Goal: Transaction & Acquisition: Purchase product/service

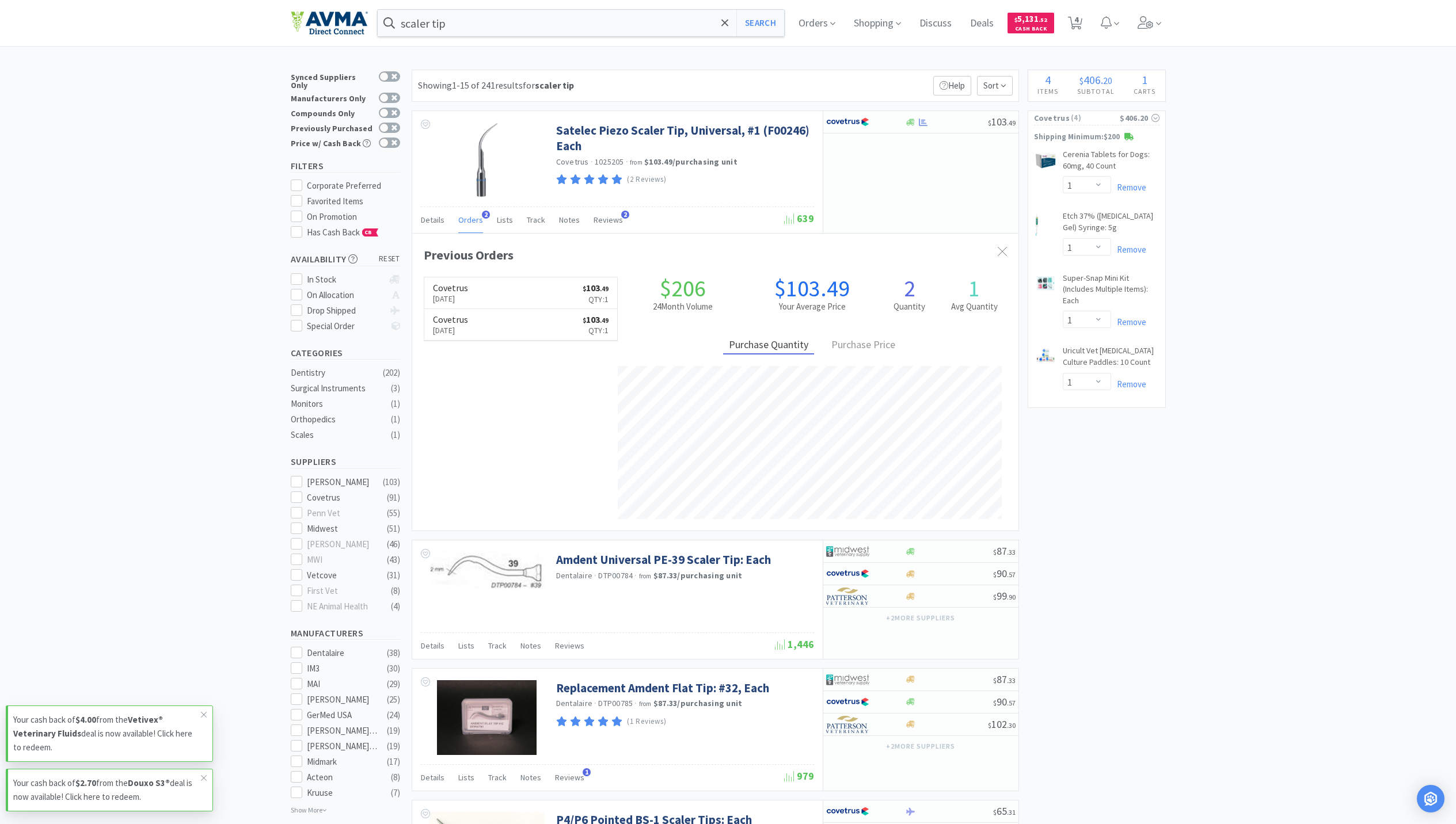
select select "1"
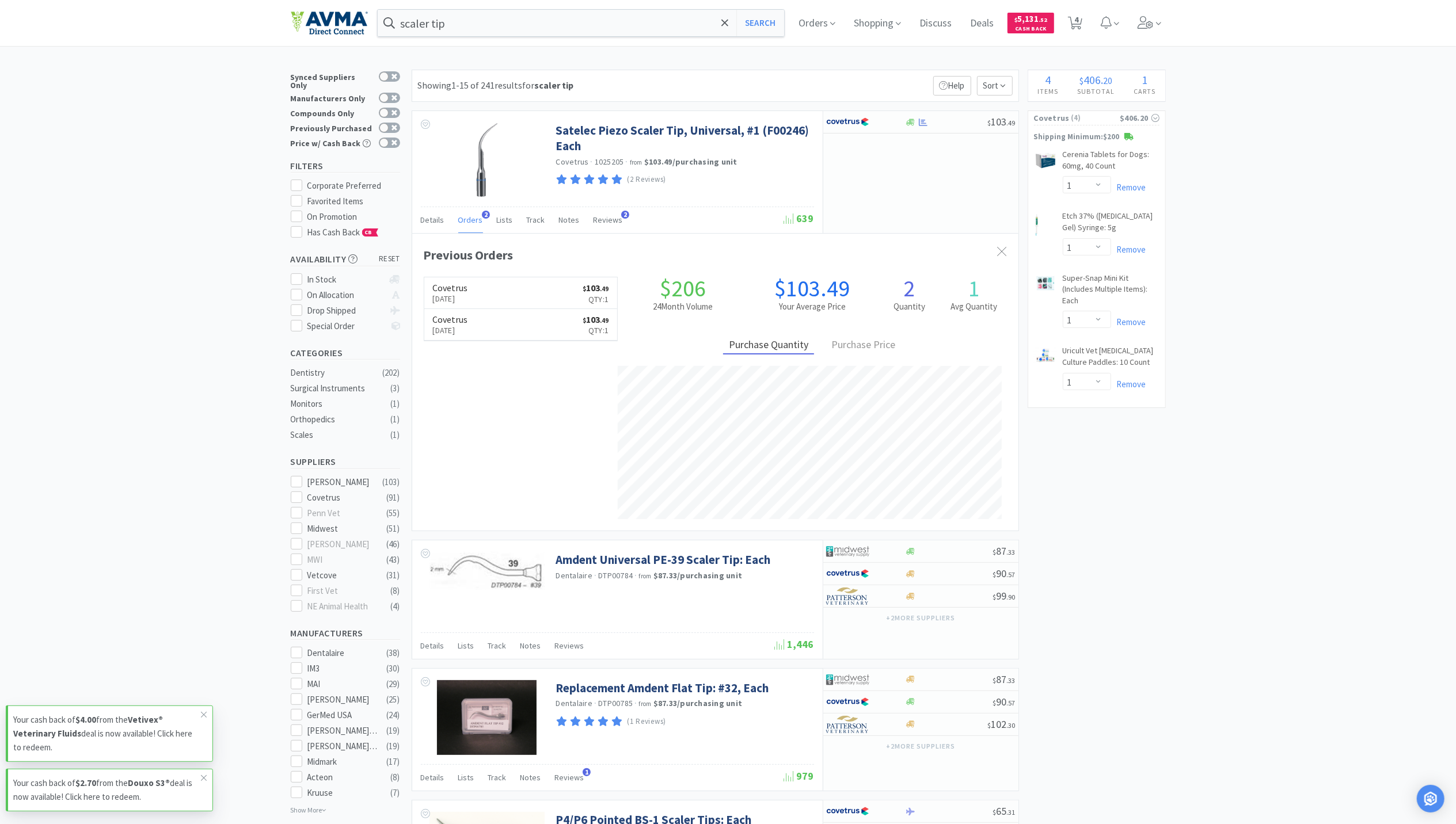
click at [452, 30] on input "scaler tip" at bounding box center [581, 23] width 407 height 26
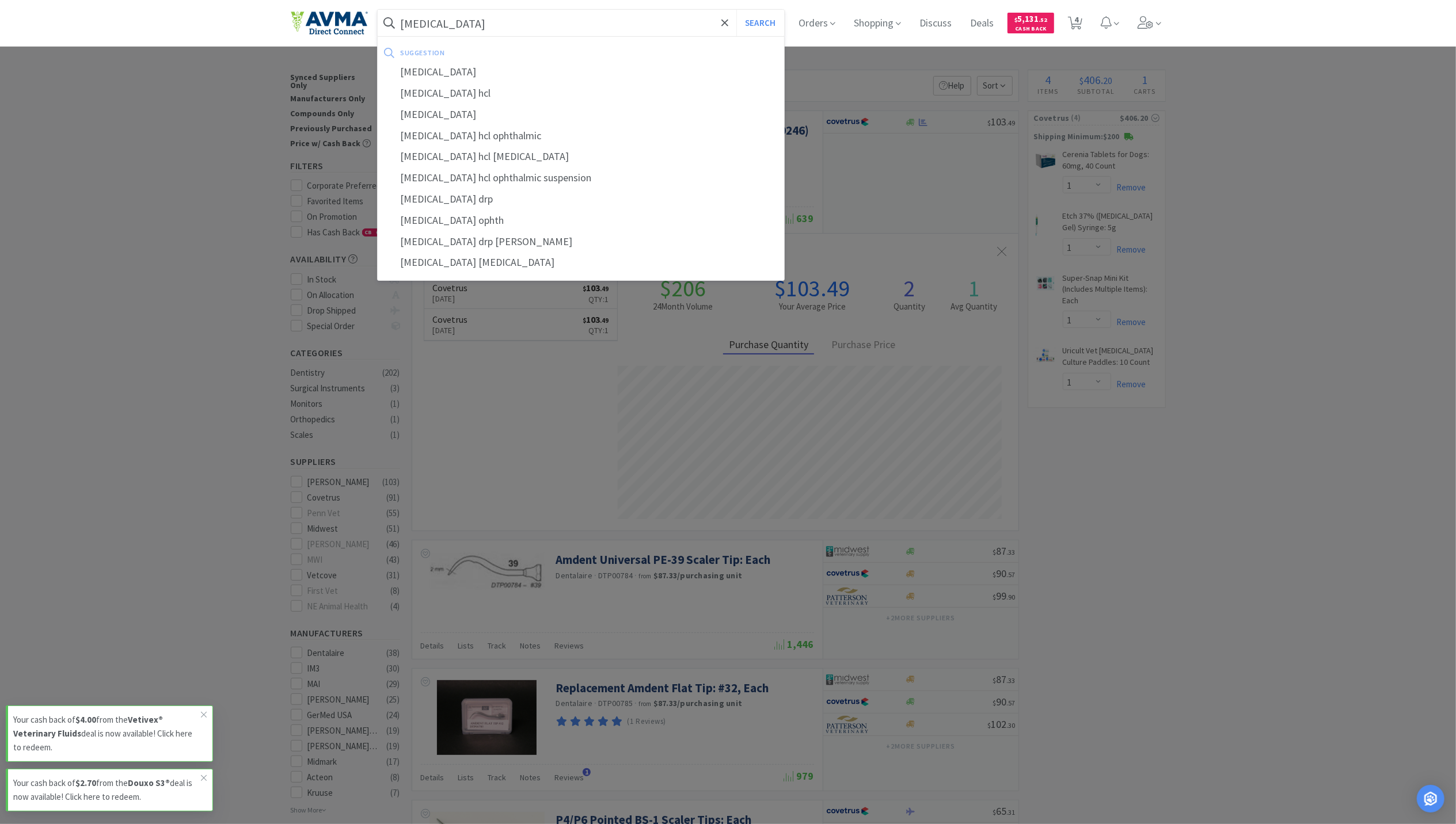
type input "[MEDICAL_DATA]"
click at [736, 10] on button "Search" at bounding box center [760, 23] width 48 height 26
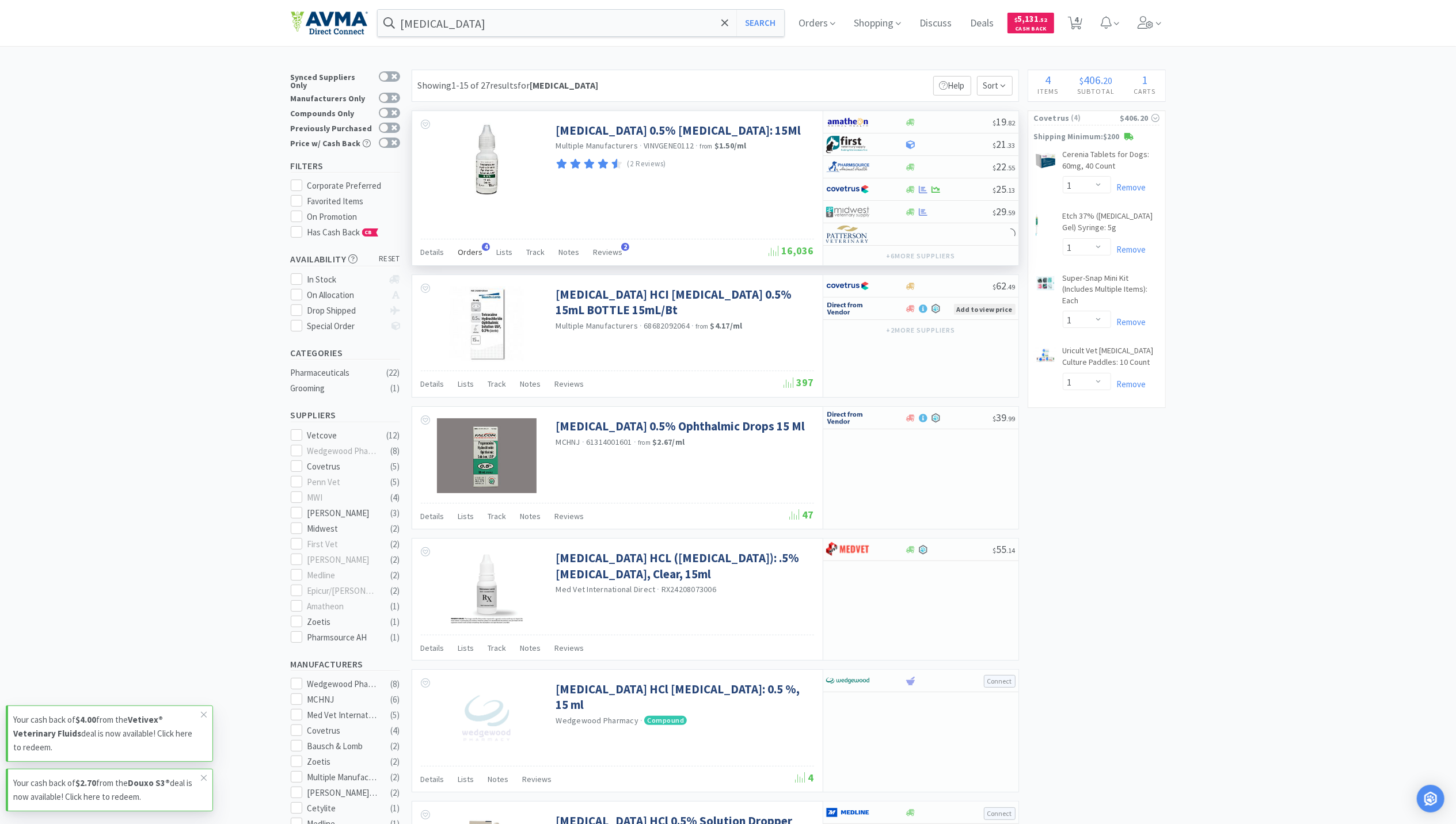
click at [470, 251] on span "Orders" at bounding box center [470, 252] width 24 height 11
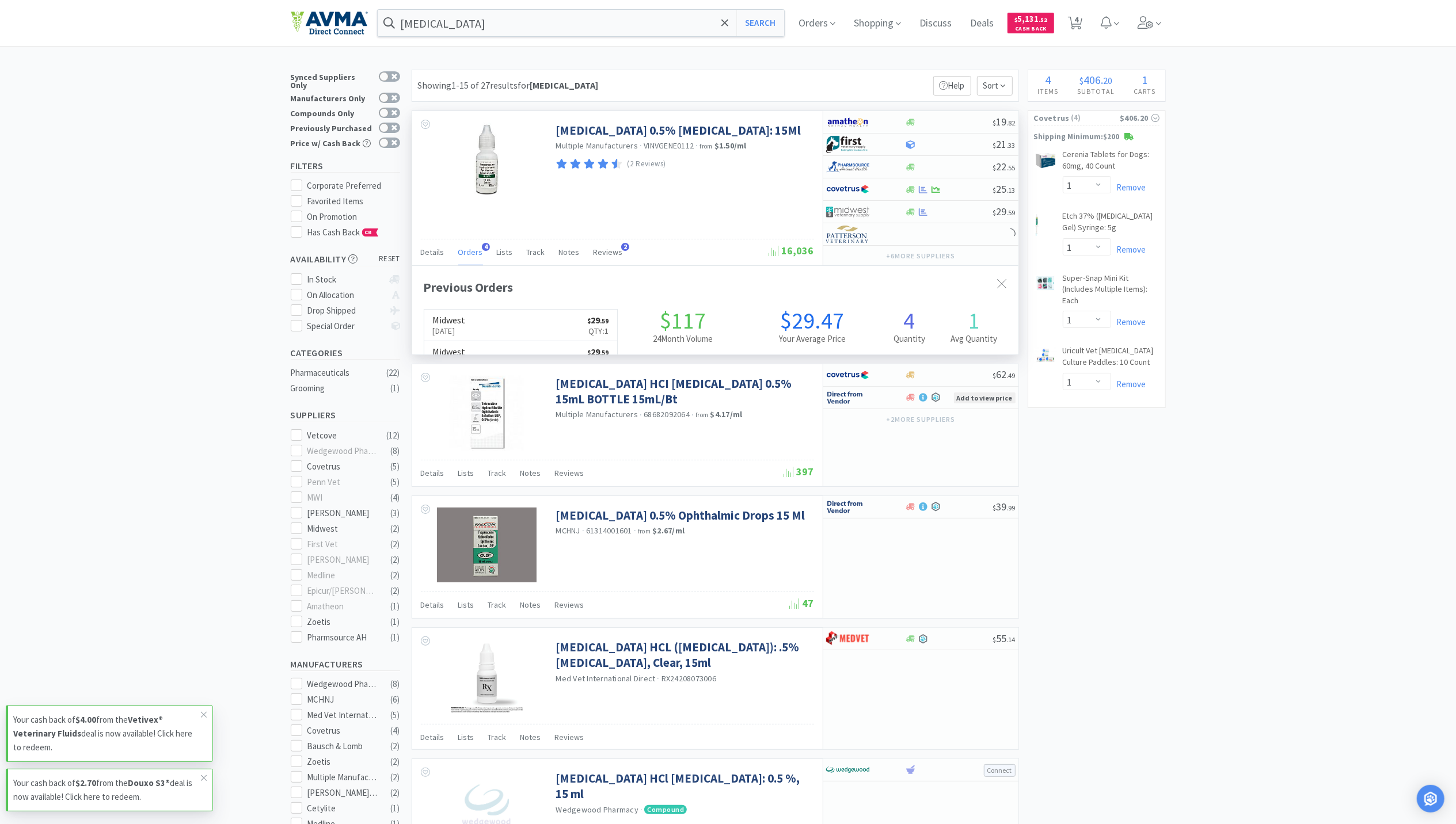
scroll to position [298, 606]
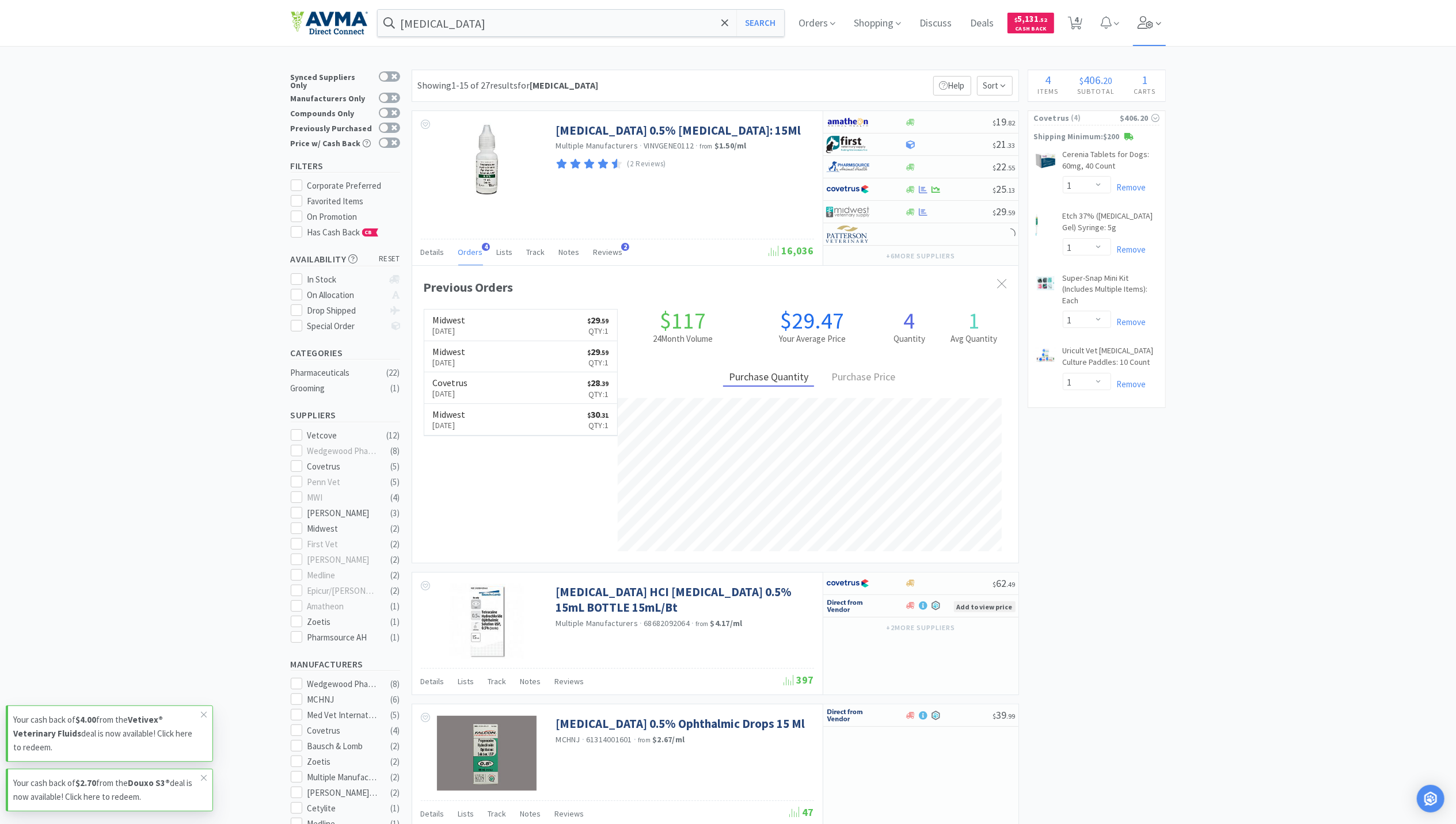
click at [1141, 26] on span at bounding box center [1149, 23] width 33 height 46
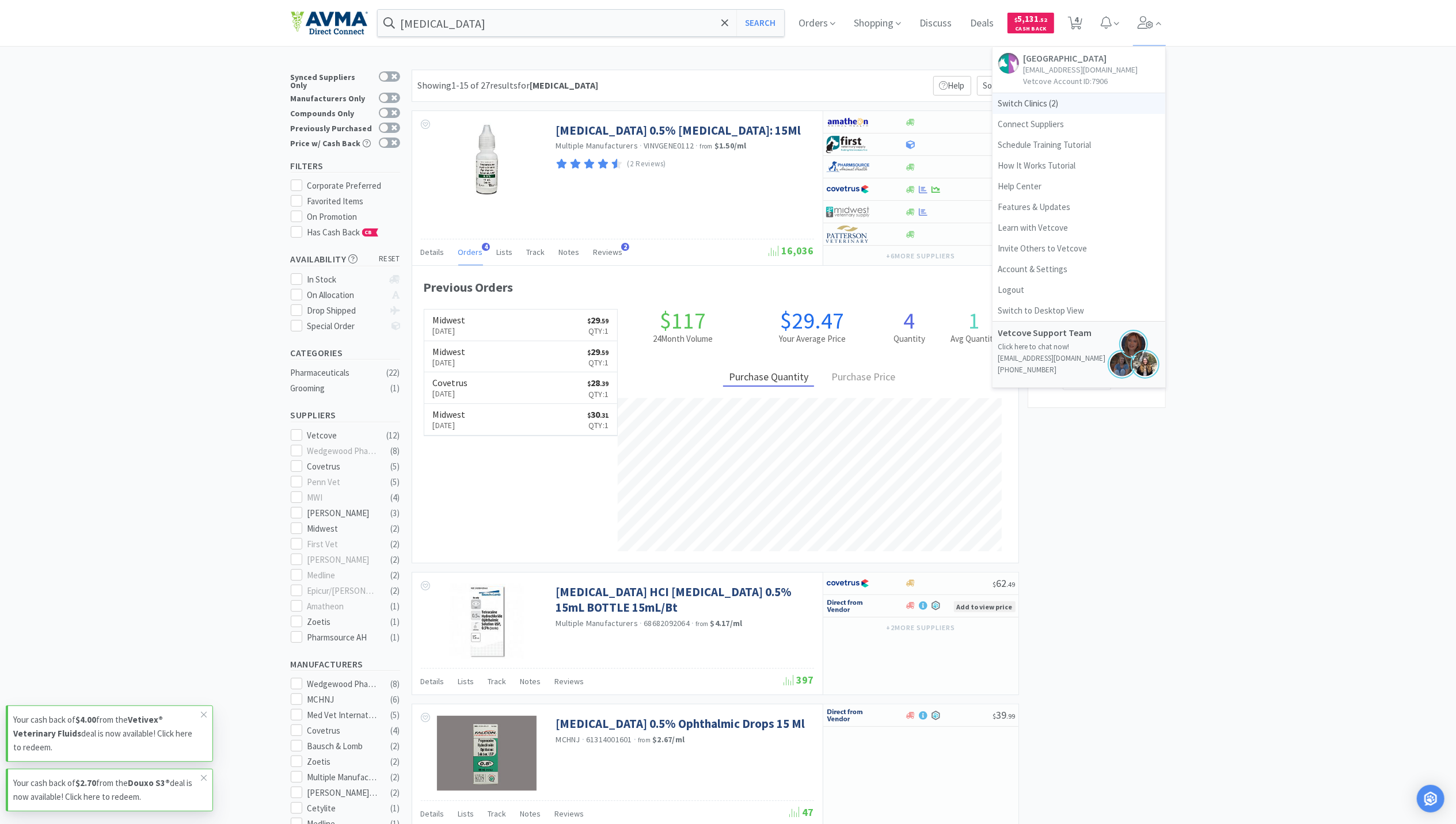
click at [1020, 109] on span "Switch Clinics ( 2 )" at bounding box center [1079, 103] width 173 height 20
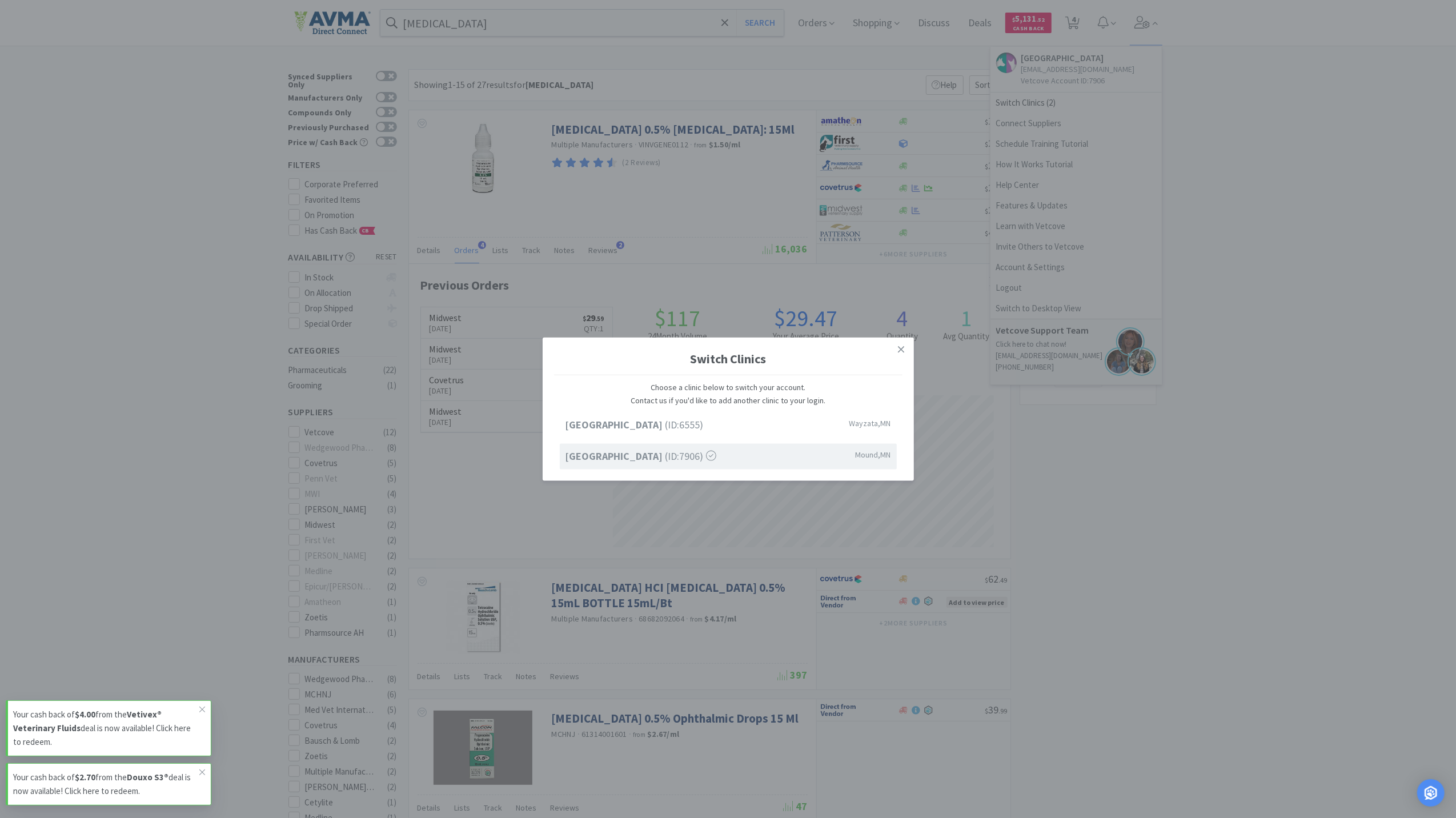
click at [705, 440] on div "Lake Minnetonka Pet Wellness Center (ID: 6555 ) Wayzata , MN Westonka Animal Ho…" at bounding box center [728, 441] width 348 height 58
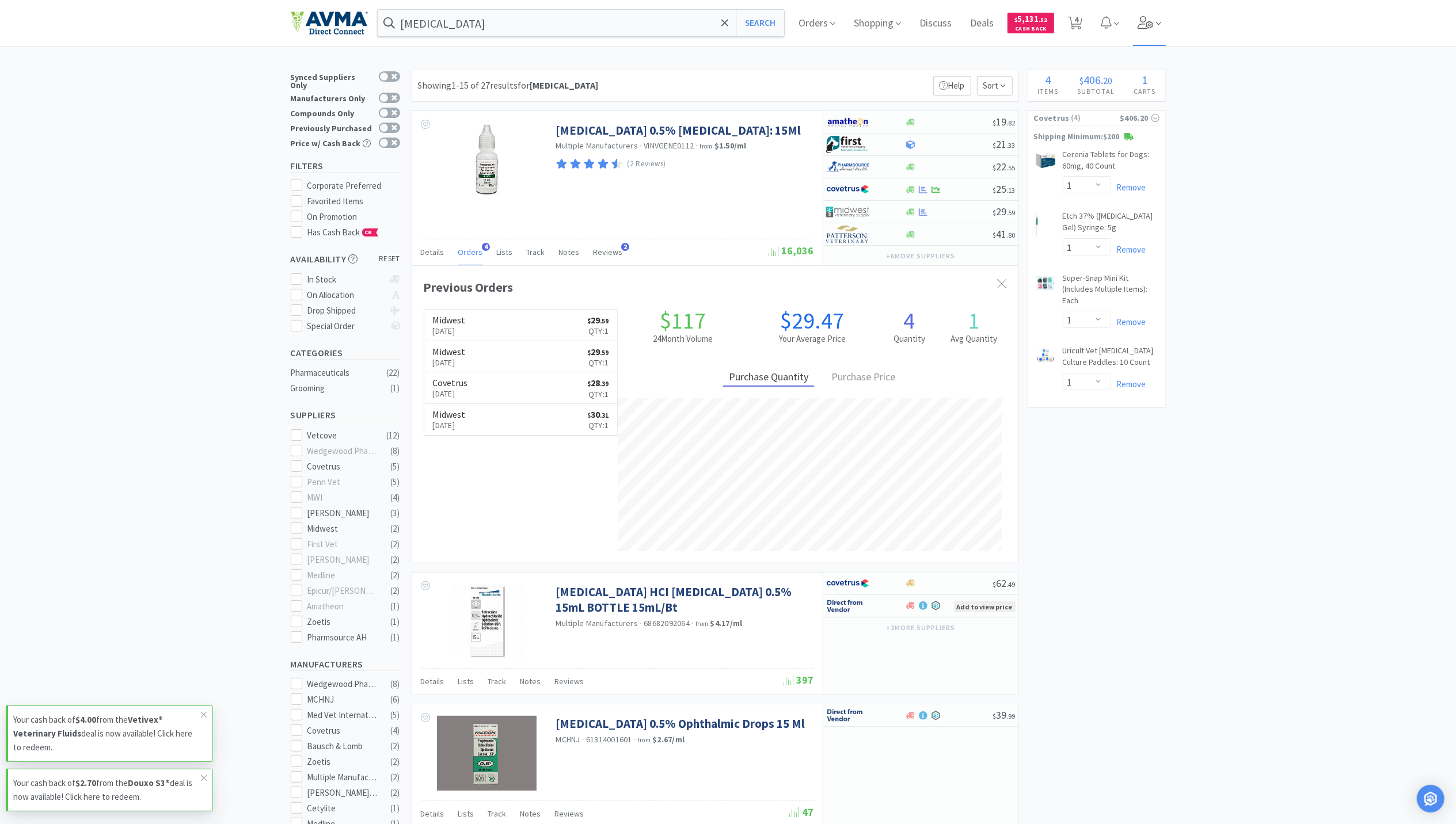
click at [1165, 25] on span at bounding box center [1149, 23] width 33 height 46
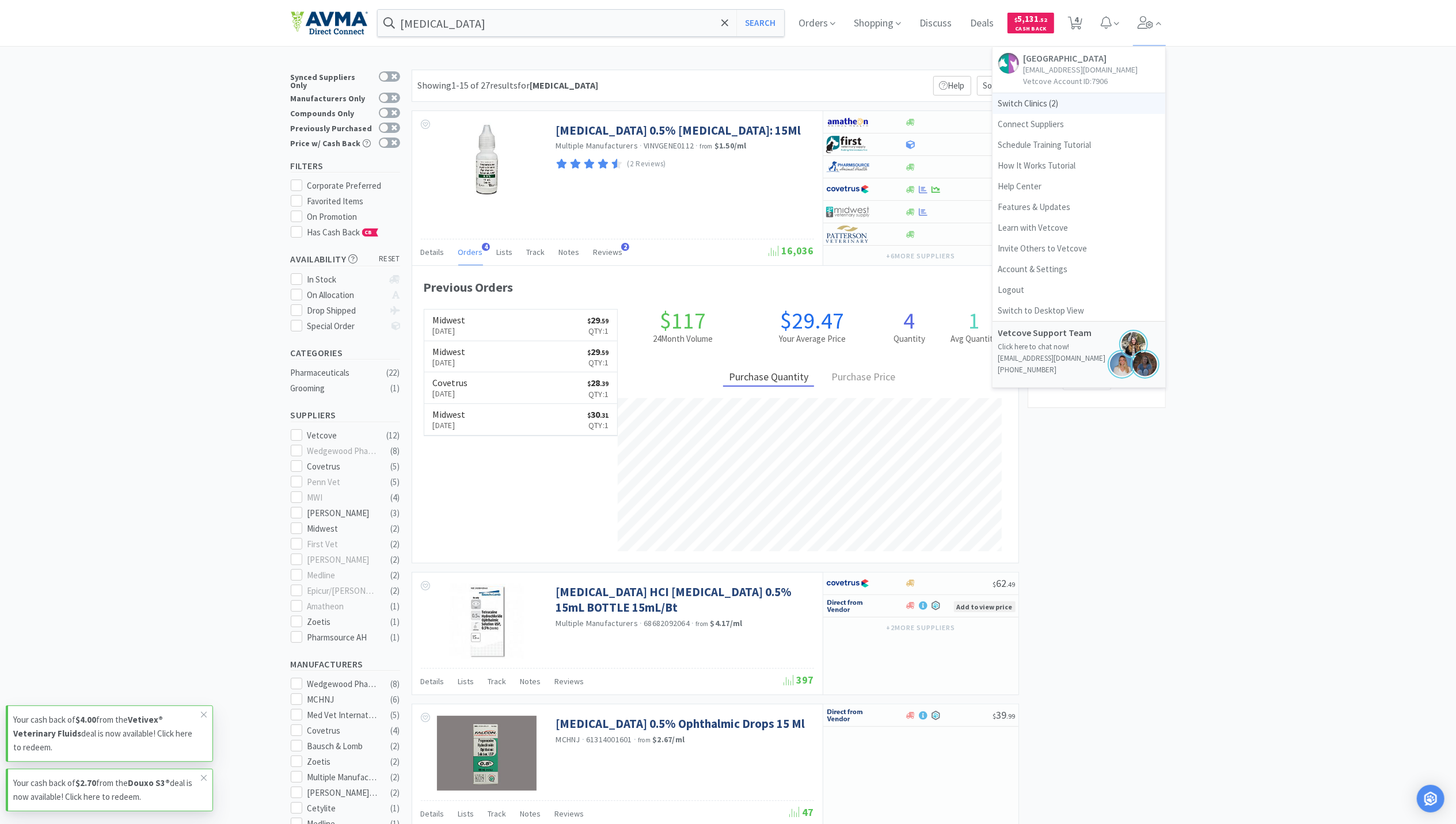
click at [1034, 104] on span "Switch Clinics ( 2 )" at bounding box center [1079, 103] width 173 height 20
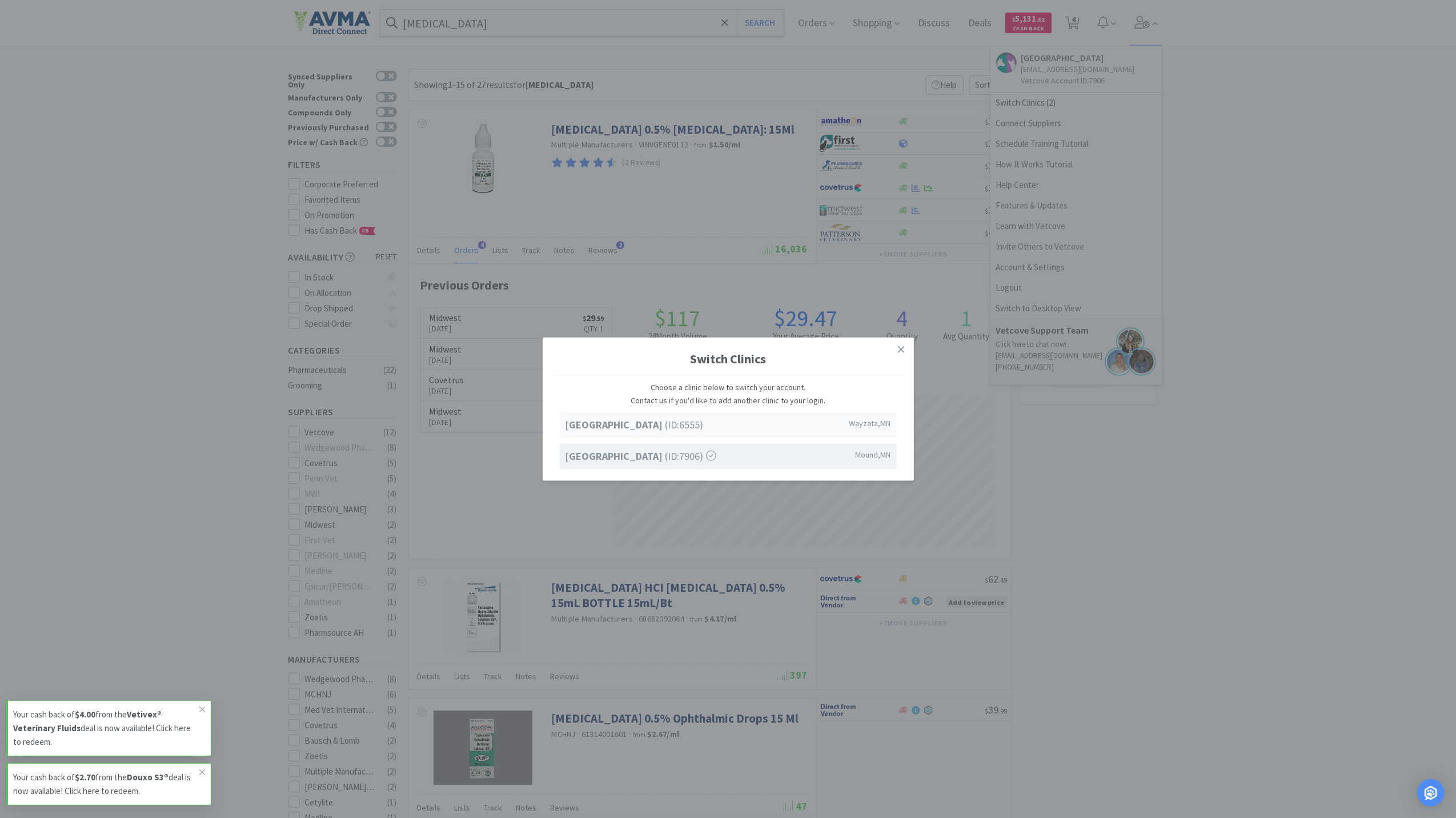
click at [666, 426] on strong "Lake Minnetonka Pet Wellness Center" at bounding box center [615, 424] width 100 height 13
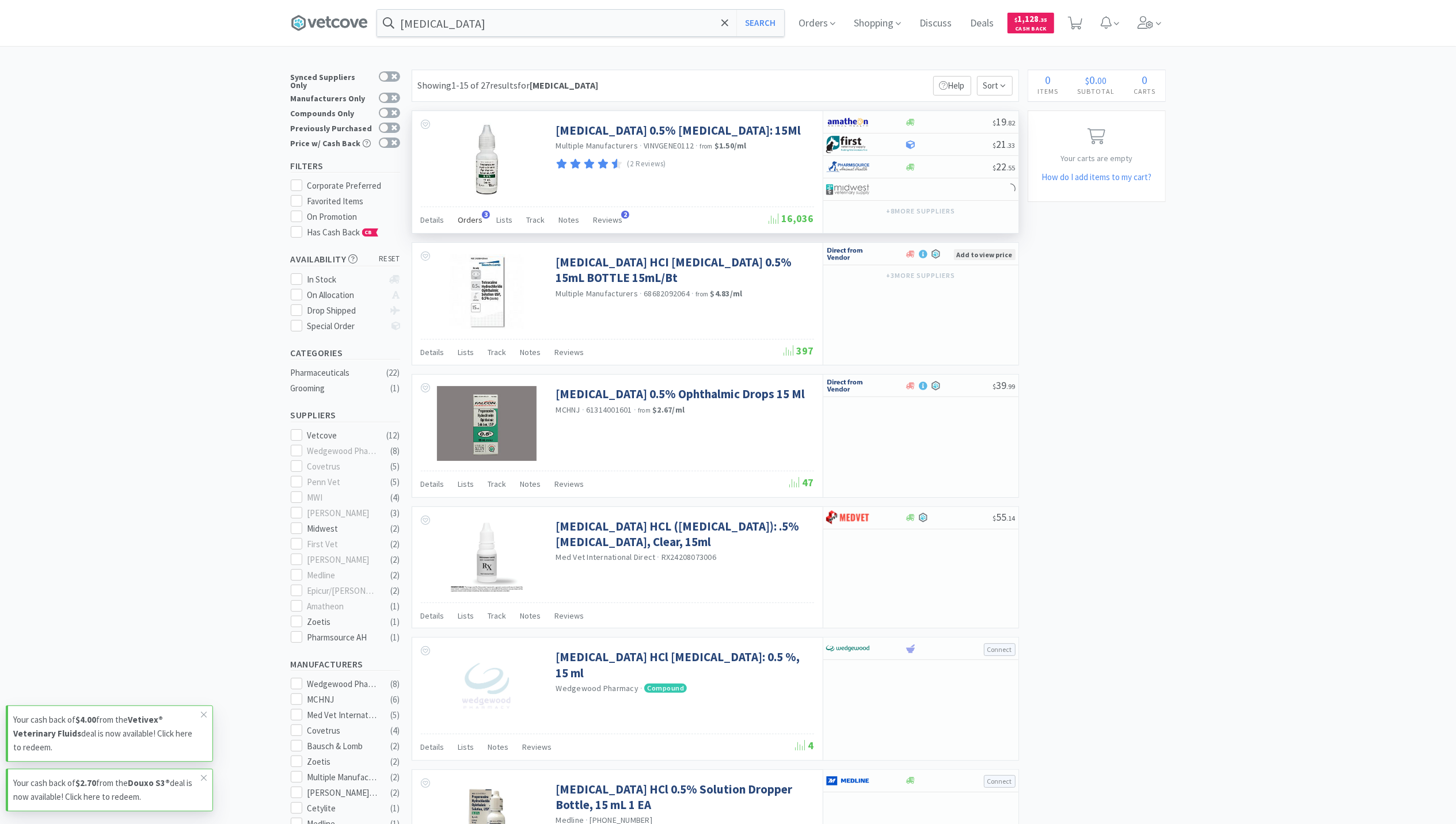
click at [461, 222] on span "Orders" at bounding box center [470, 219] width 24 height 11
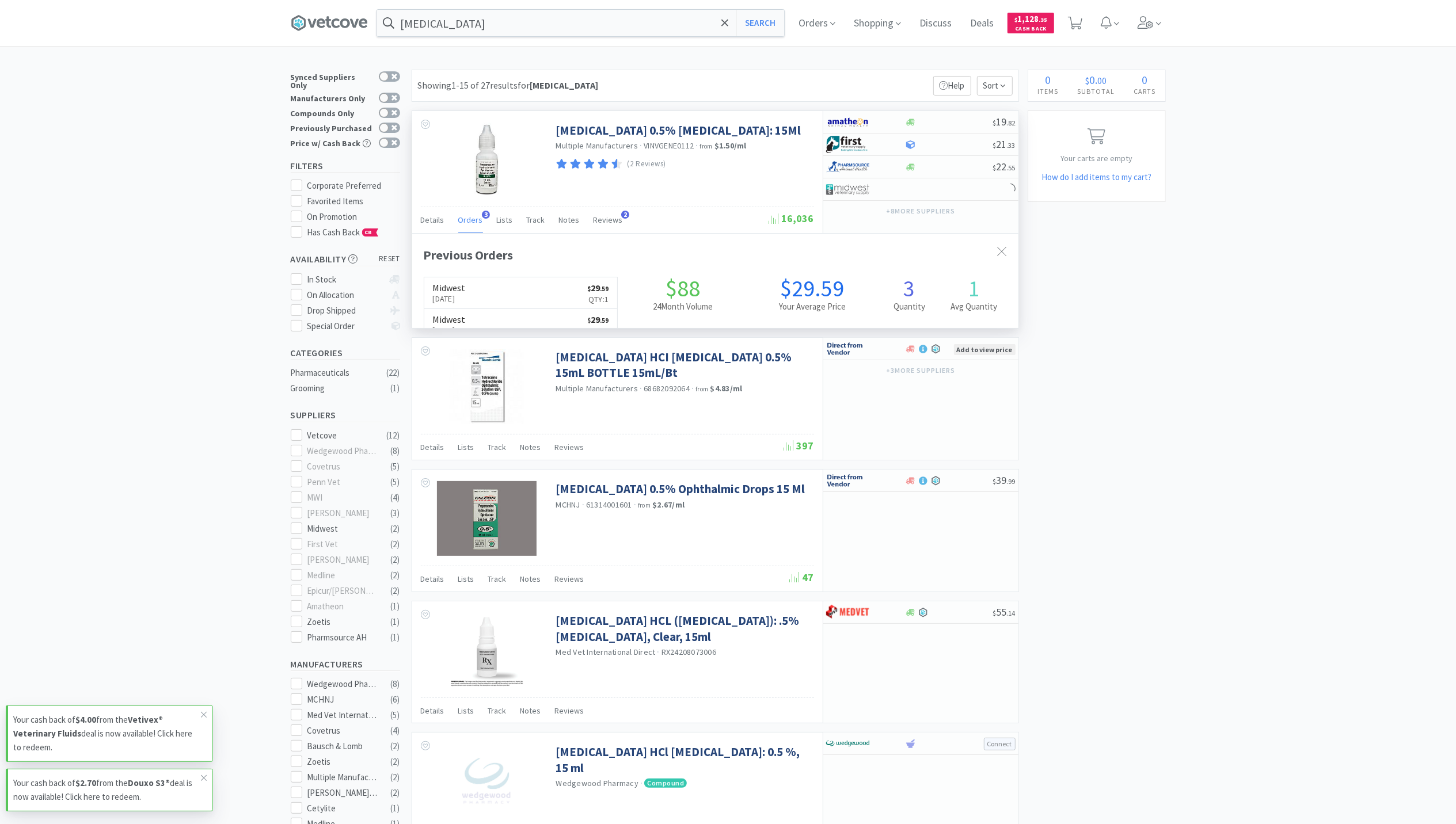
scroll to position [298, 606]
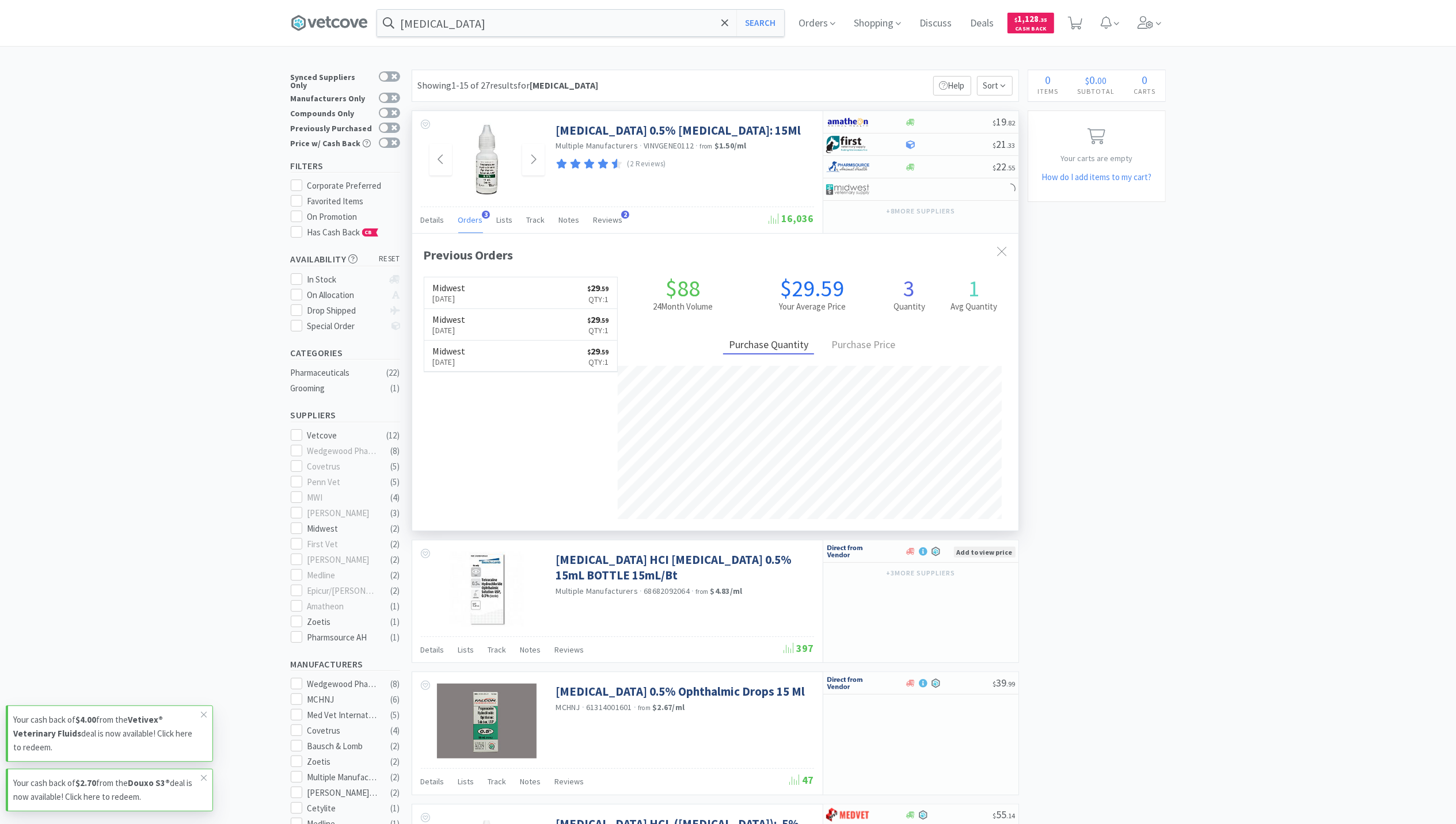
click at [491, 177] on img at bounding box center [486, 160] width 30 height 75
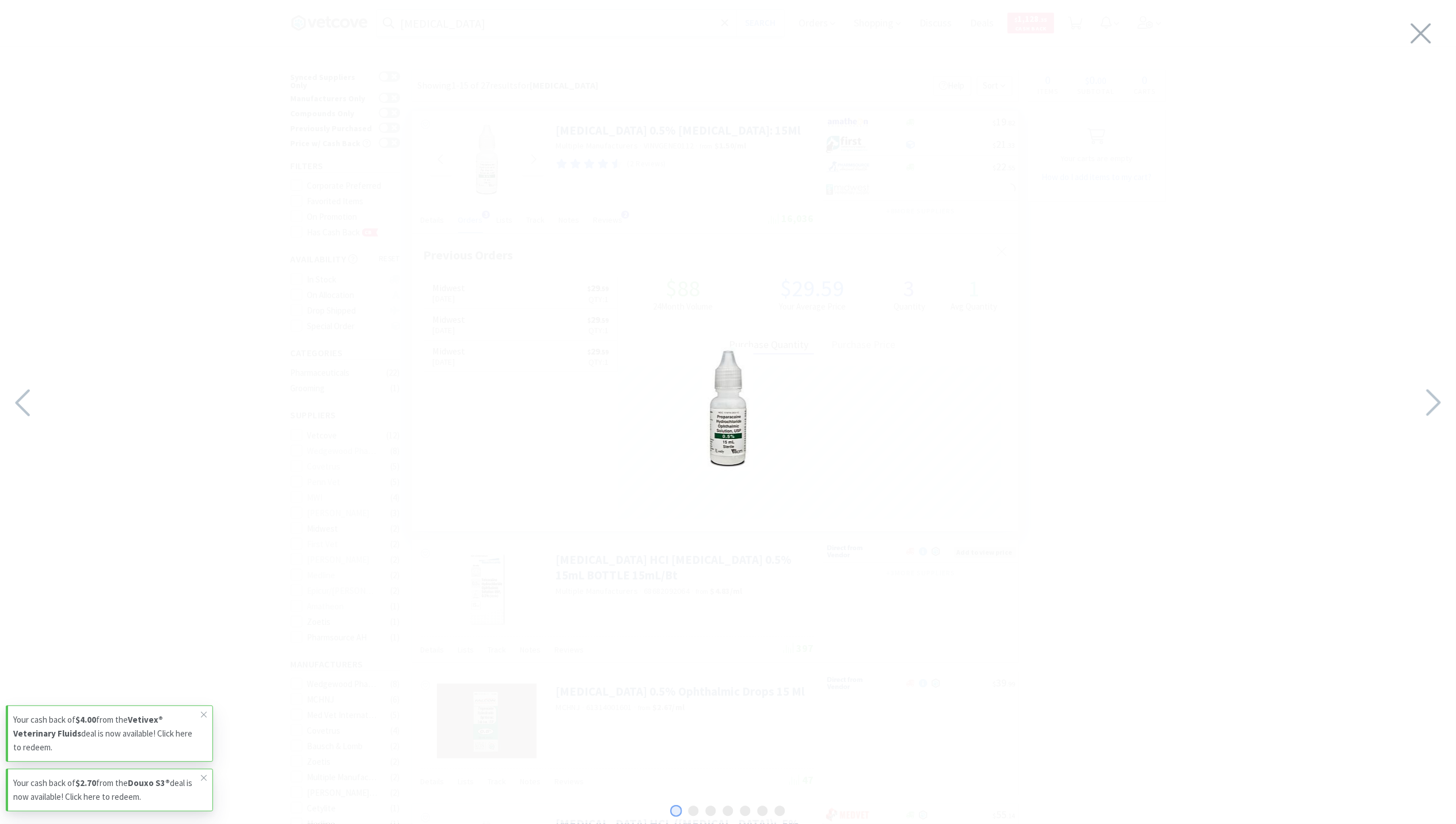
click at [734, 426] on img at bounding box center [728, 409] width 51 height 124
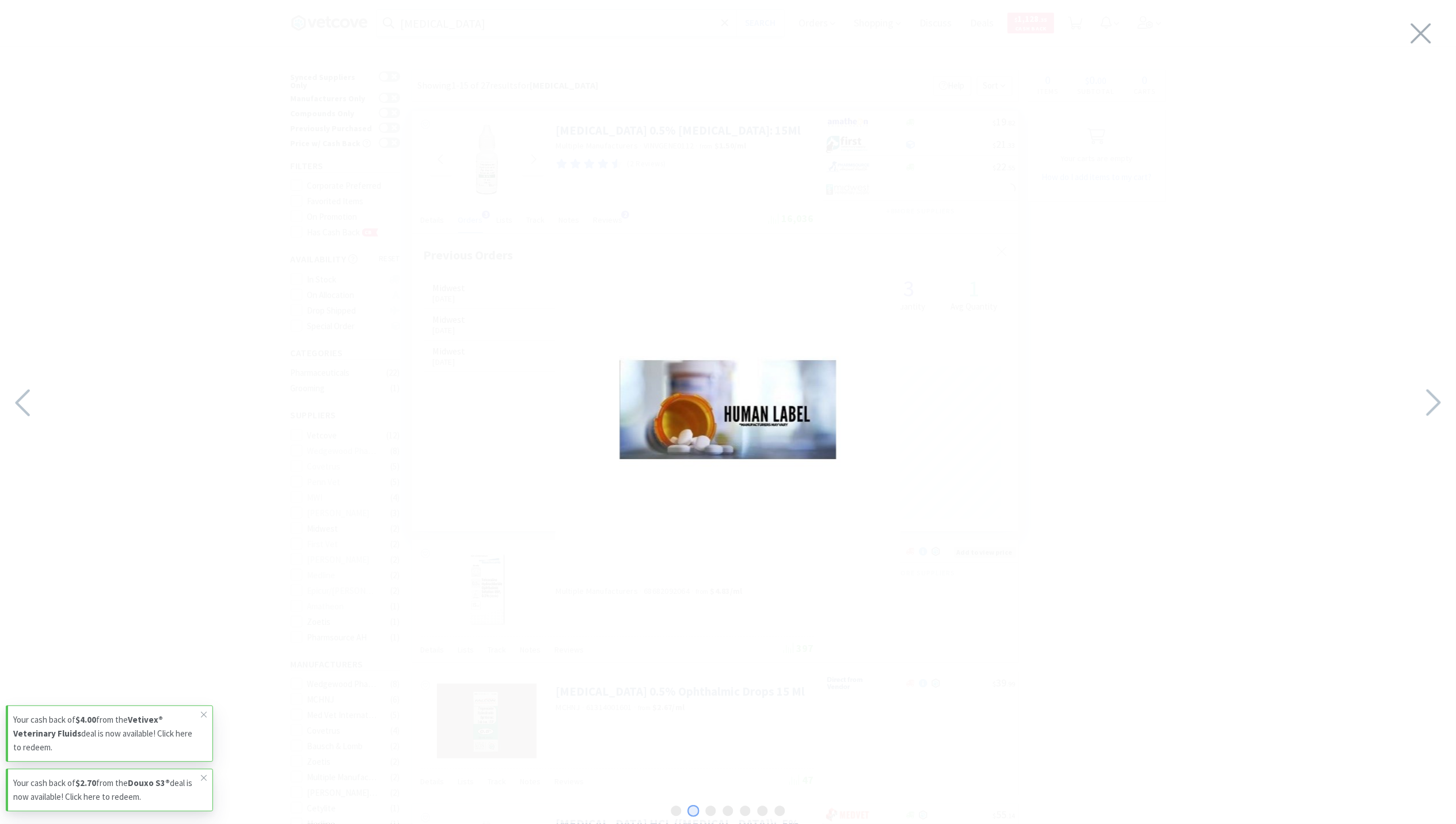
click at [734, 426] on img at bounding box center [728, 409] width 345 height 345
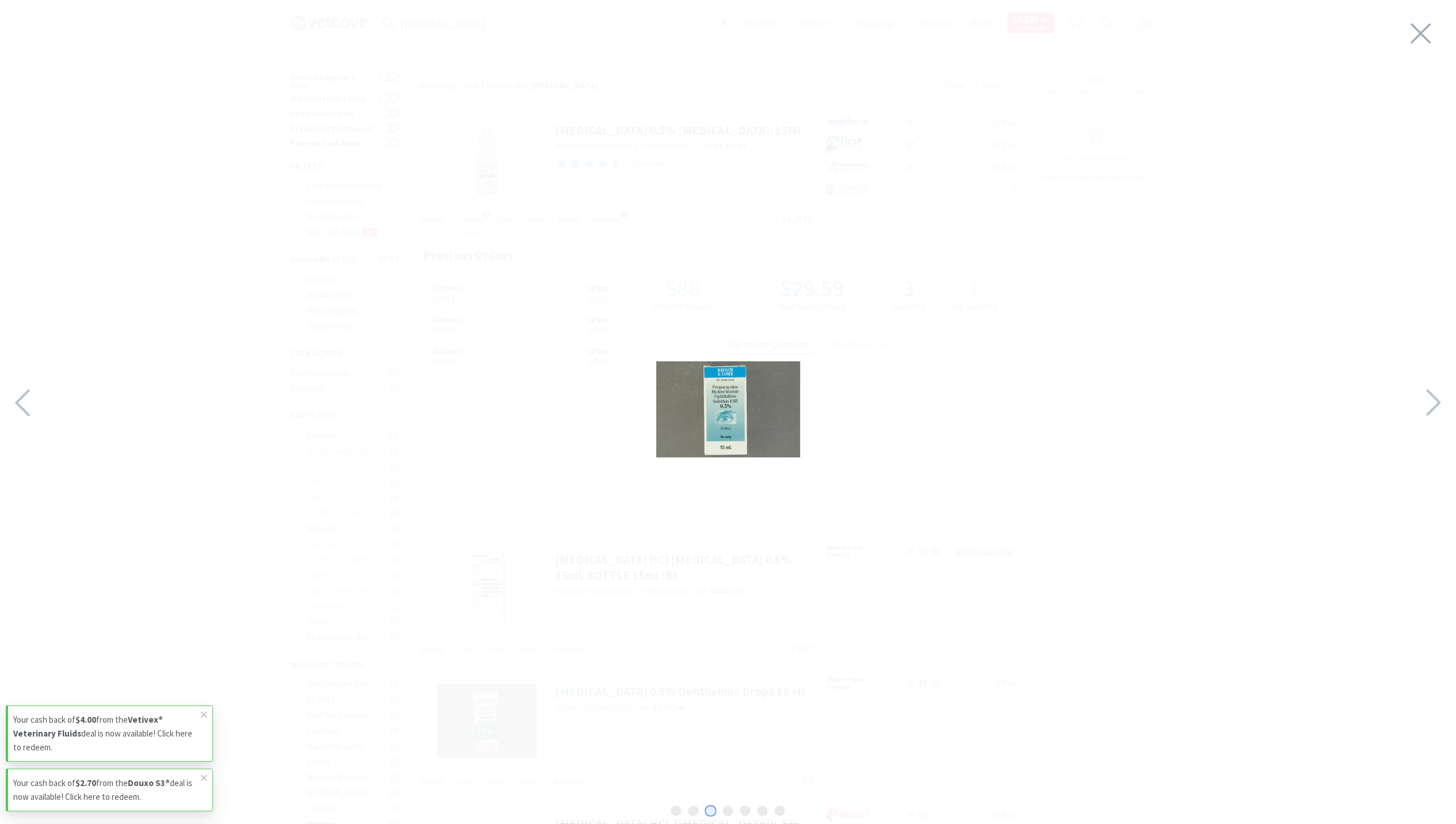
click at [734, 426] on img at bounding box center [728, 410] width 144 height 96
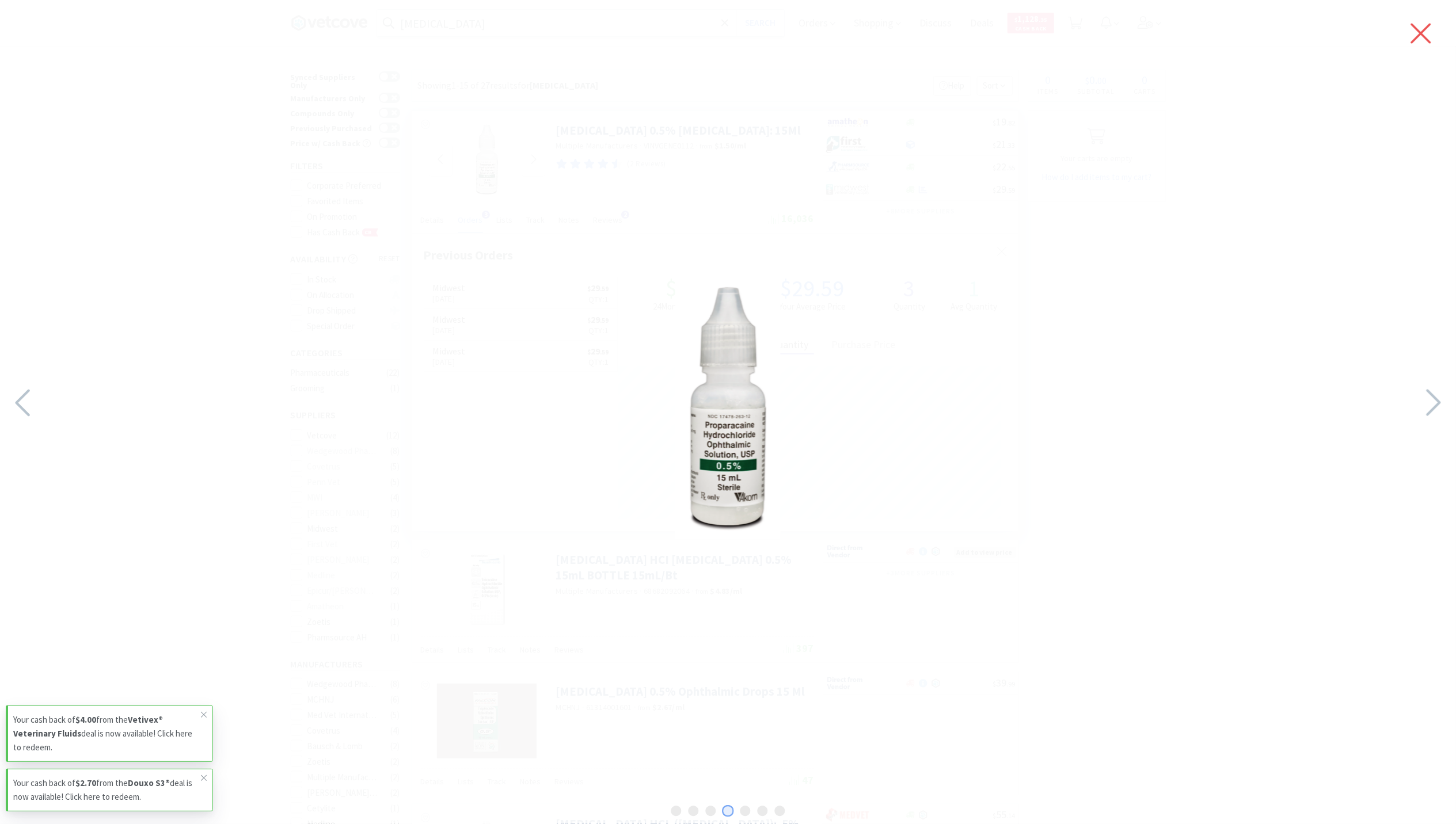
click at [1421, 30] on icon at bounding box center [1421, 33] width 24 height 32
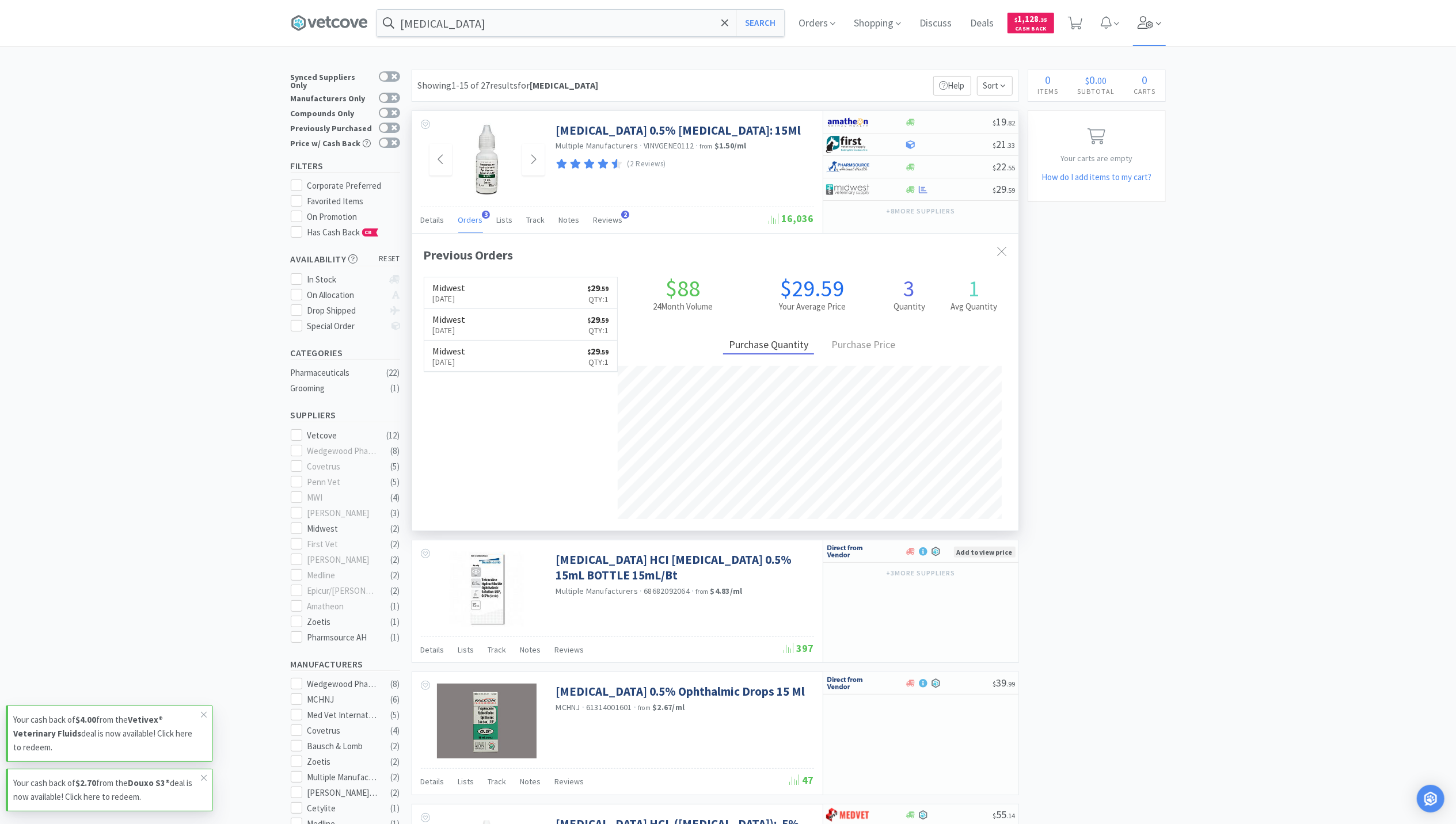
click at [1147, 22] on icon at bounding box center [1146, 23] width 16 height 13
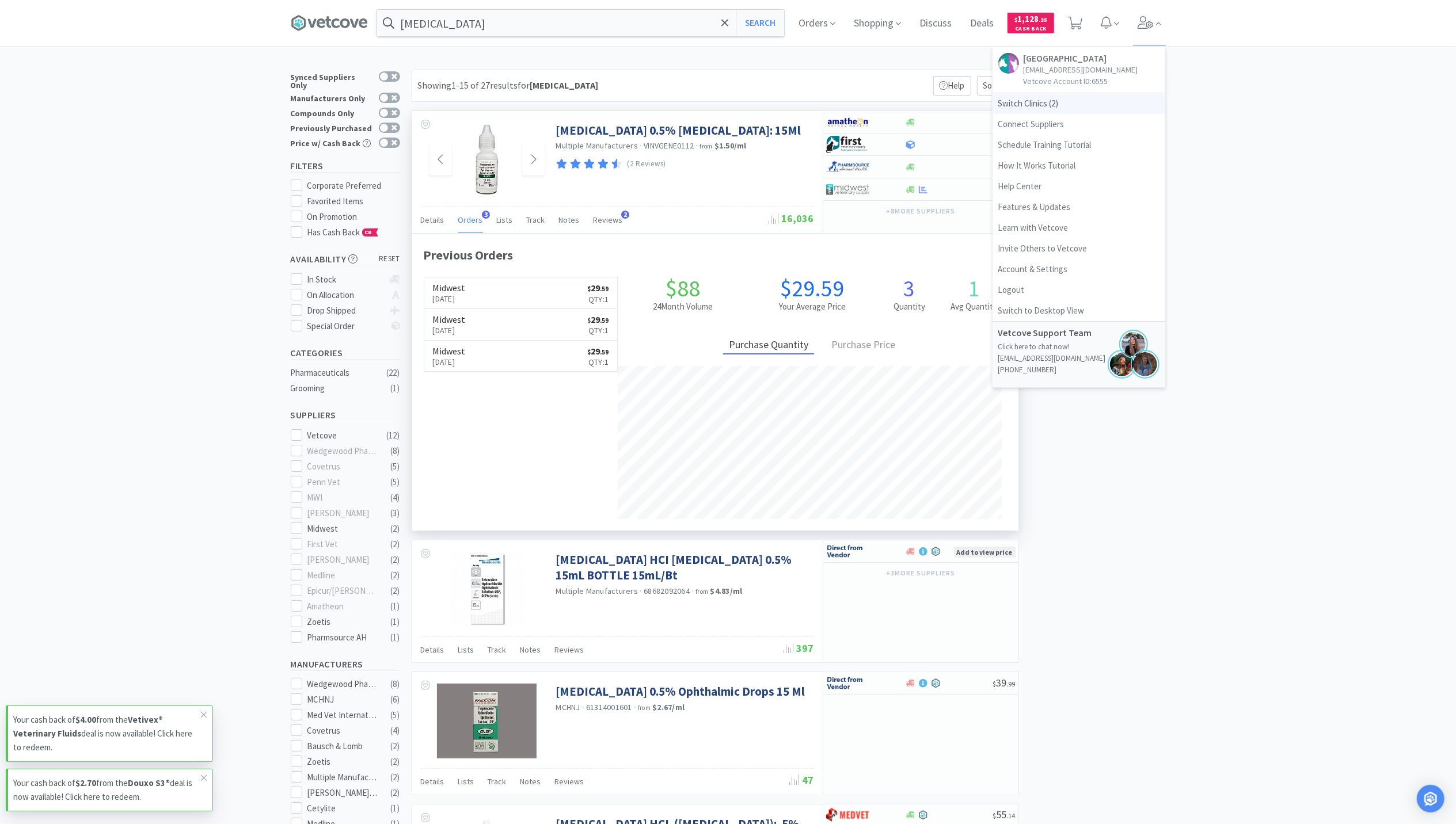
click at [1017, 112] on span "Switch Clinics ( 2 )" at bounding box center [1079, 103] width 173 height 20
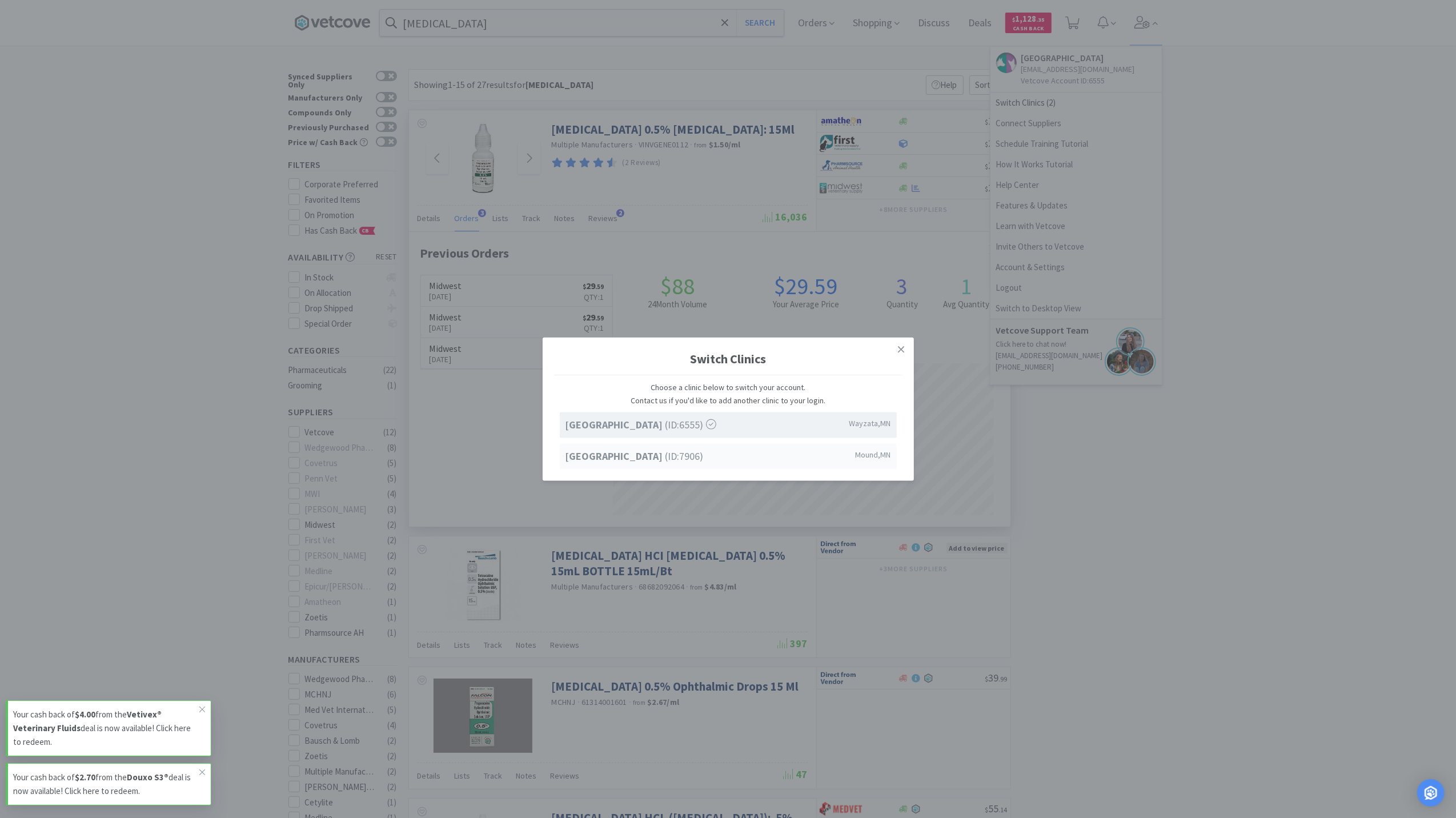
click at [595, 450] on strong "Westonka Animal Hospital" at bounding box center [615, 455] width 100 height 13
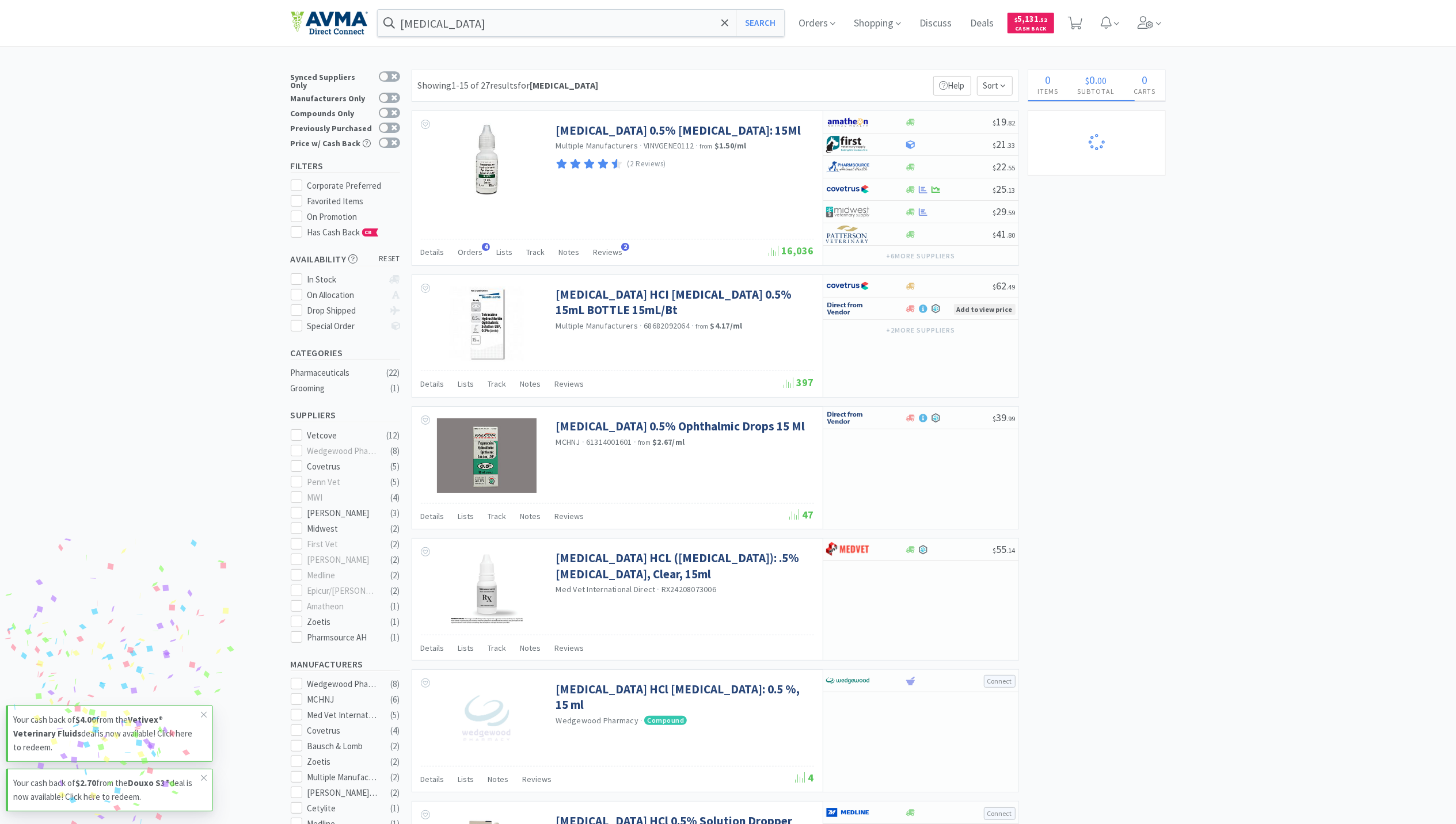
select select "1"
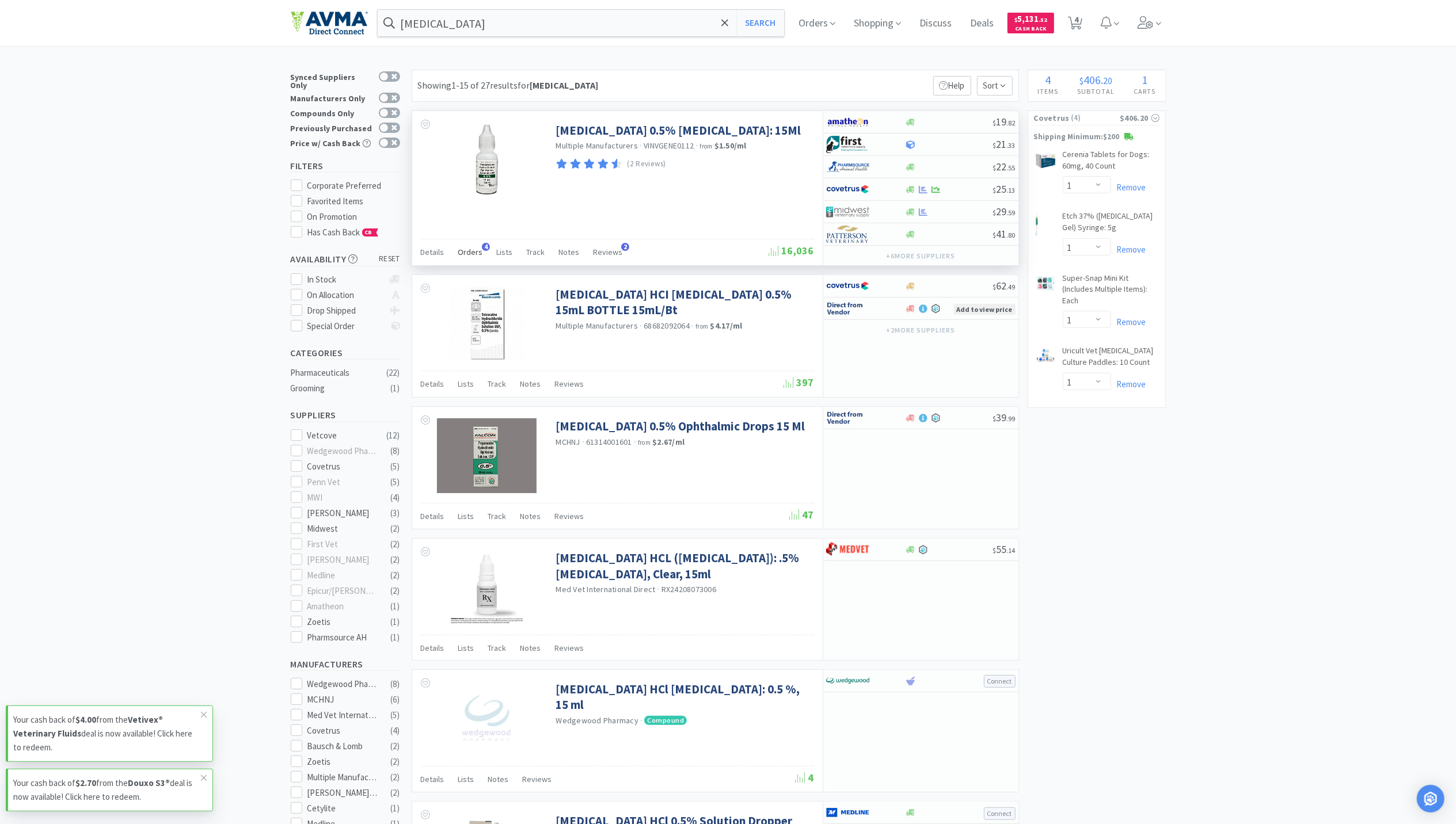
click at [465, 252] on span "Orders" at bounding box center [470, 252] width 24 height 11
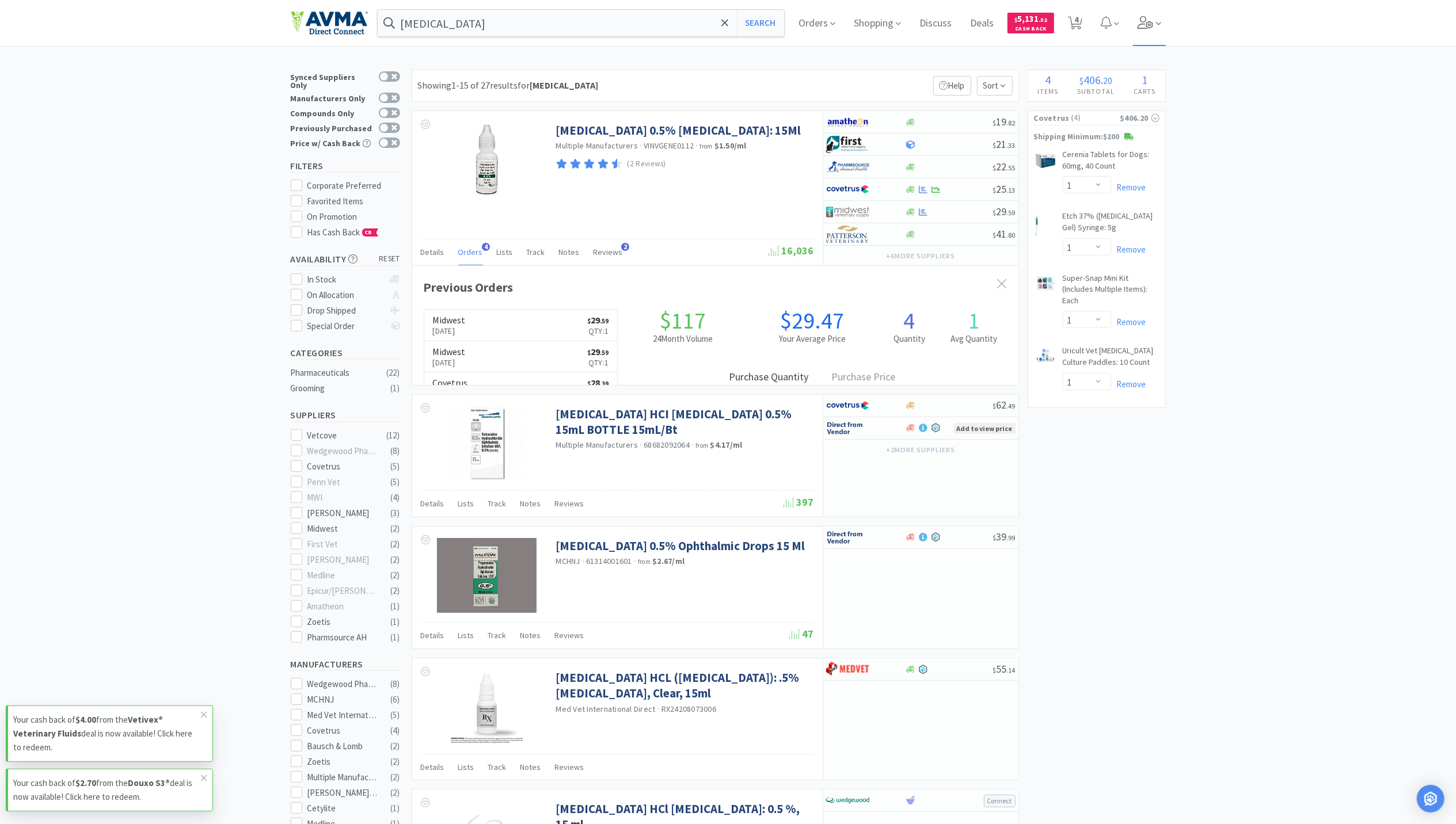
scroll to position [298, 606]
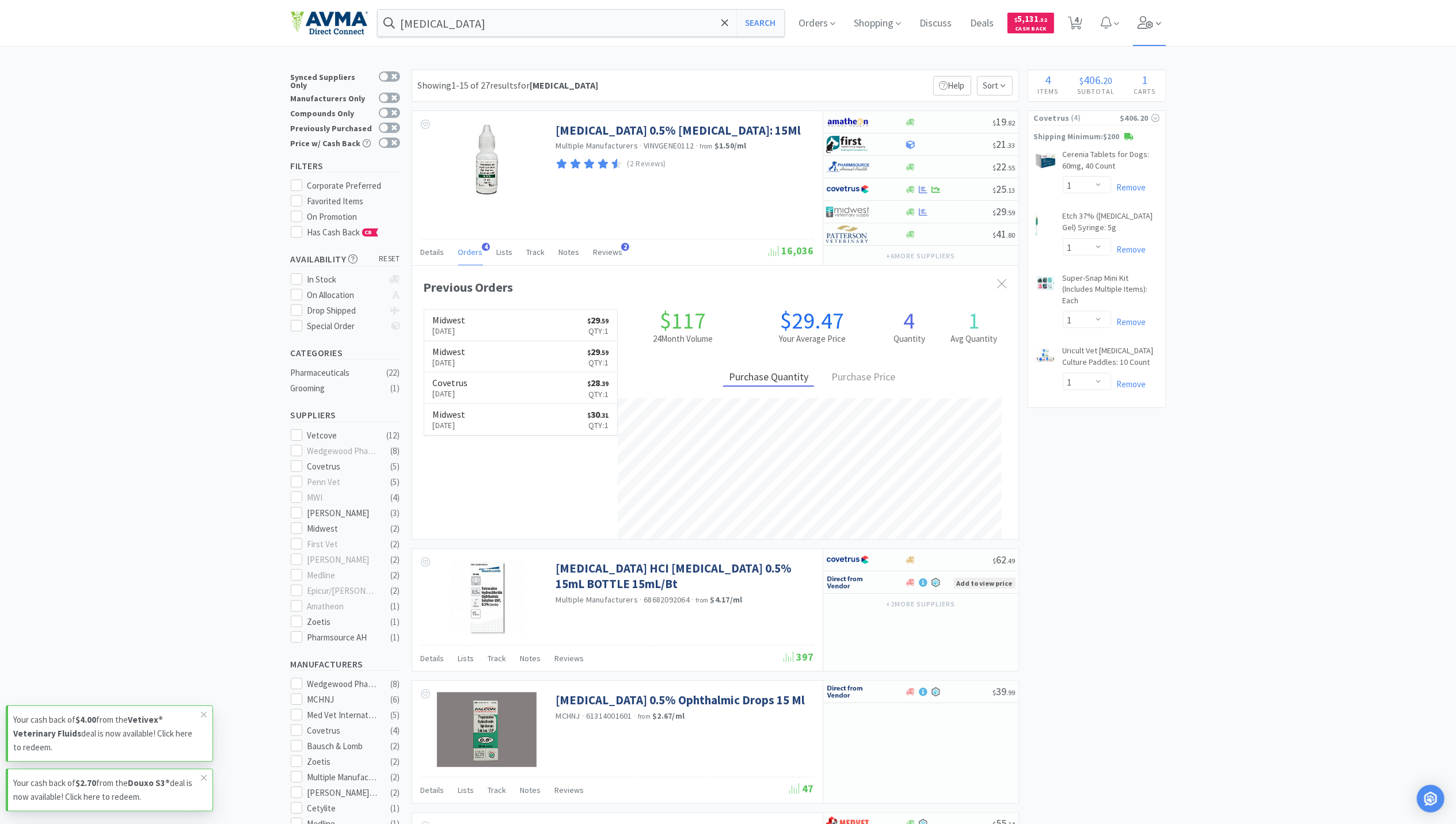
click at [1153, 24] on icon at bounding box center [1146, 23] width 16 height 13
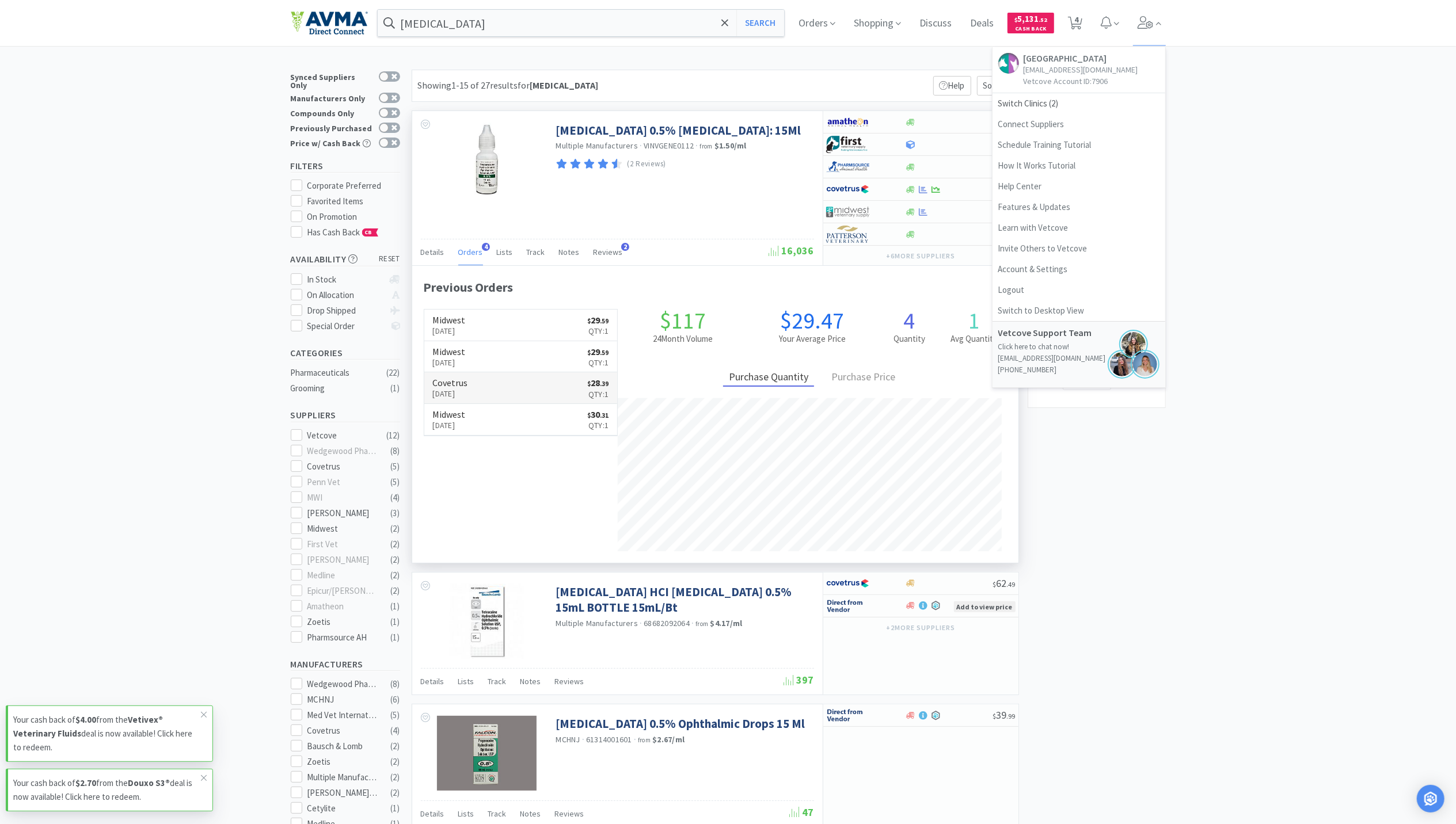
click at [468, 395] on p "Dec 11th, 2024" at bounding box center [450, 394] width 35 height 13
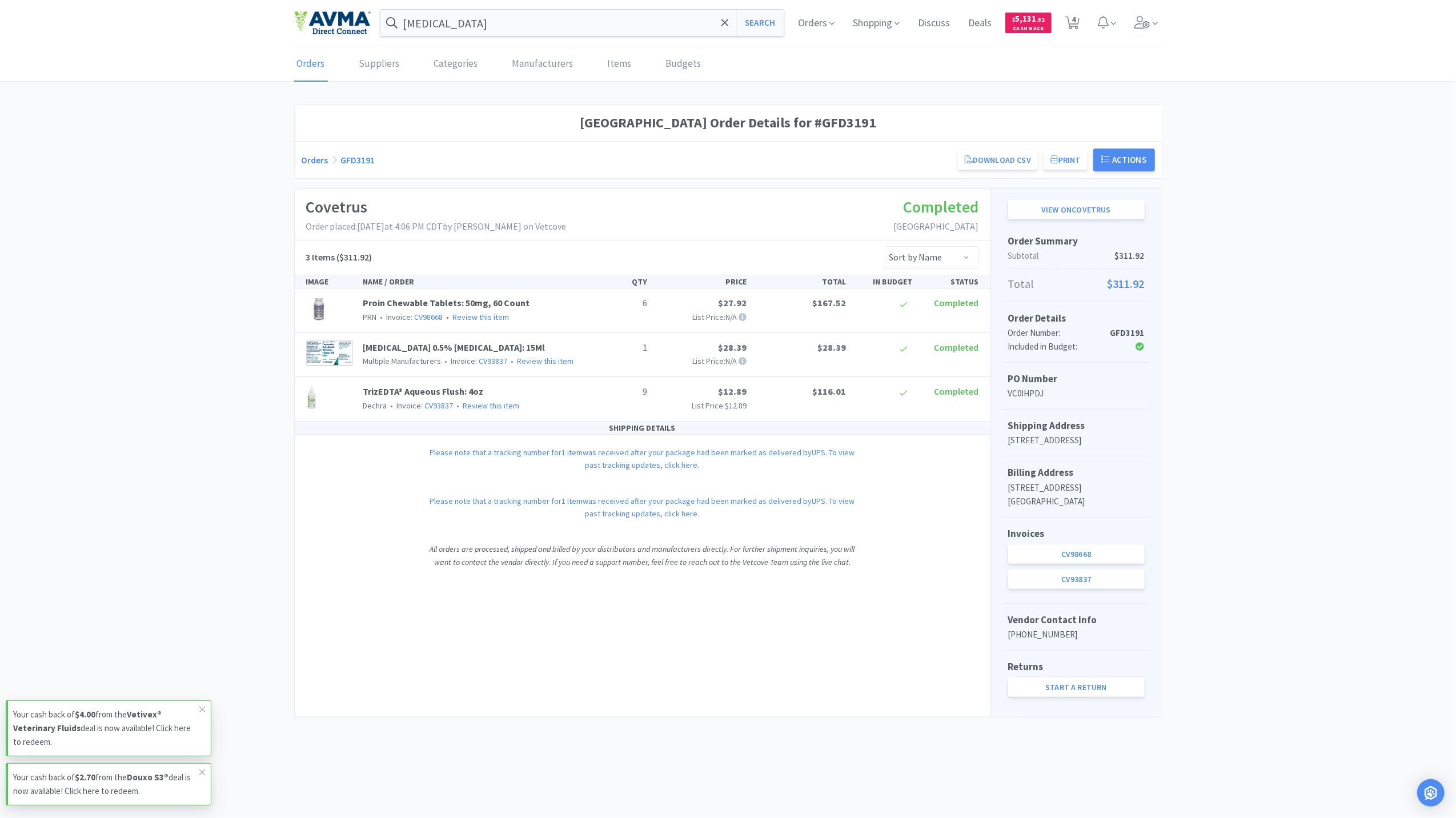
click at [1081, 564] on link "CV98668" at bounding box center [1076, 554] width 137 height 19
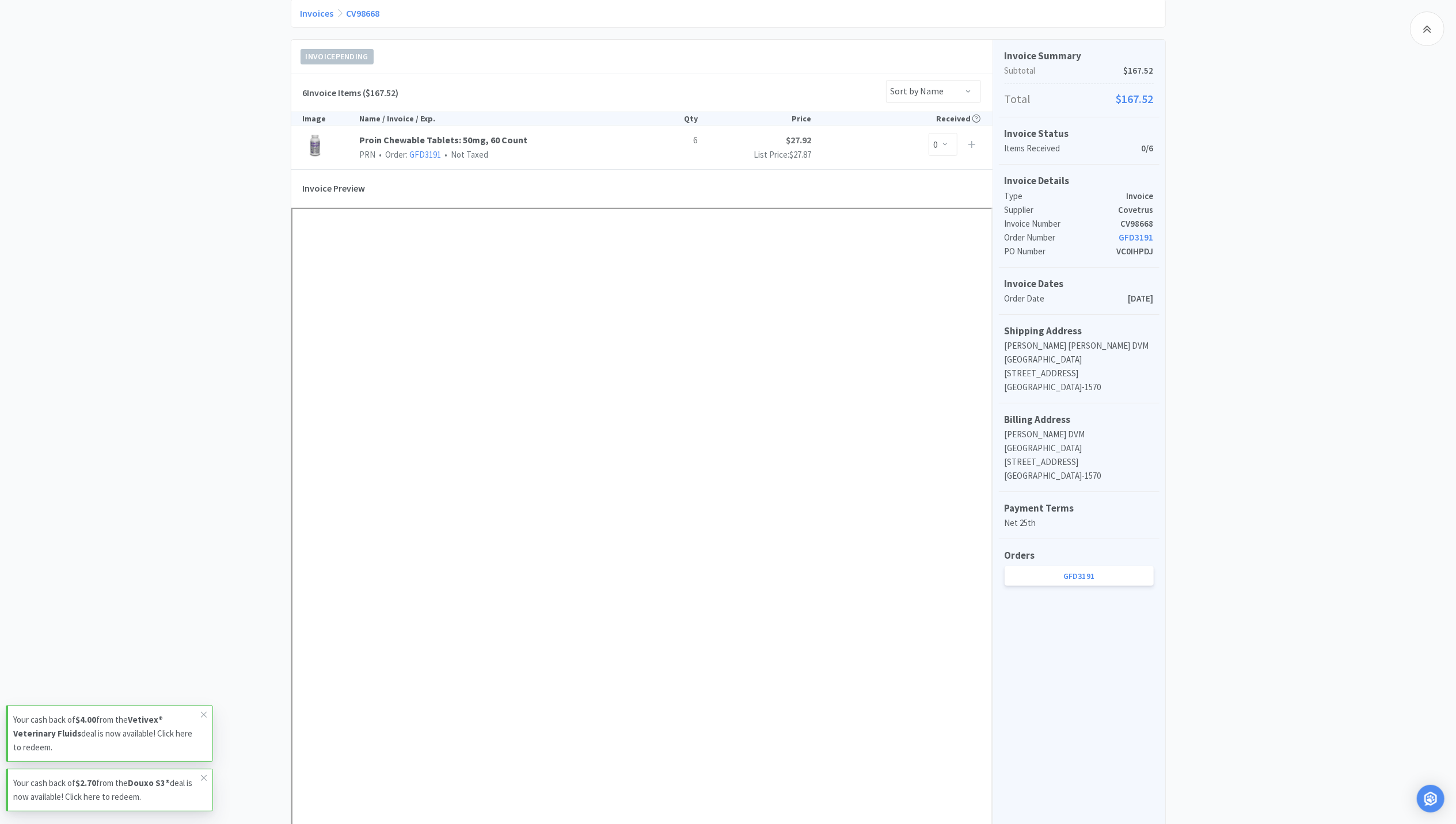
scroll to position [263, 0]
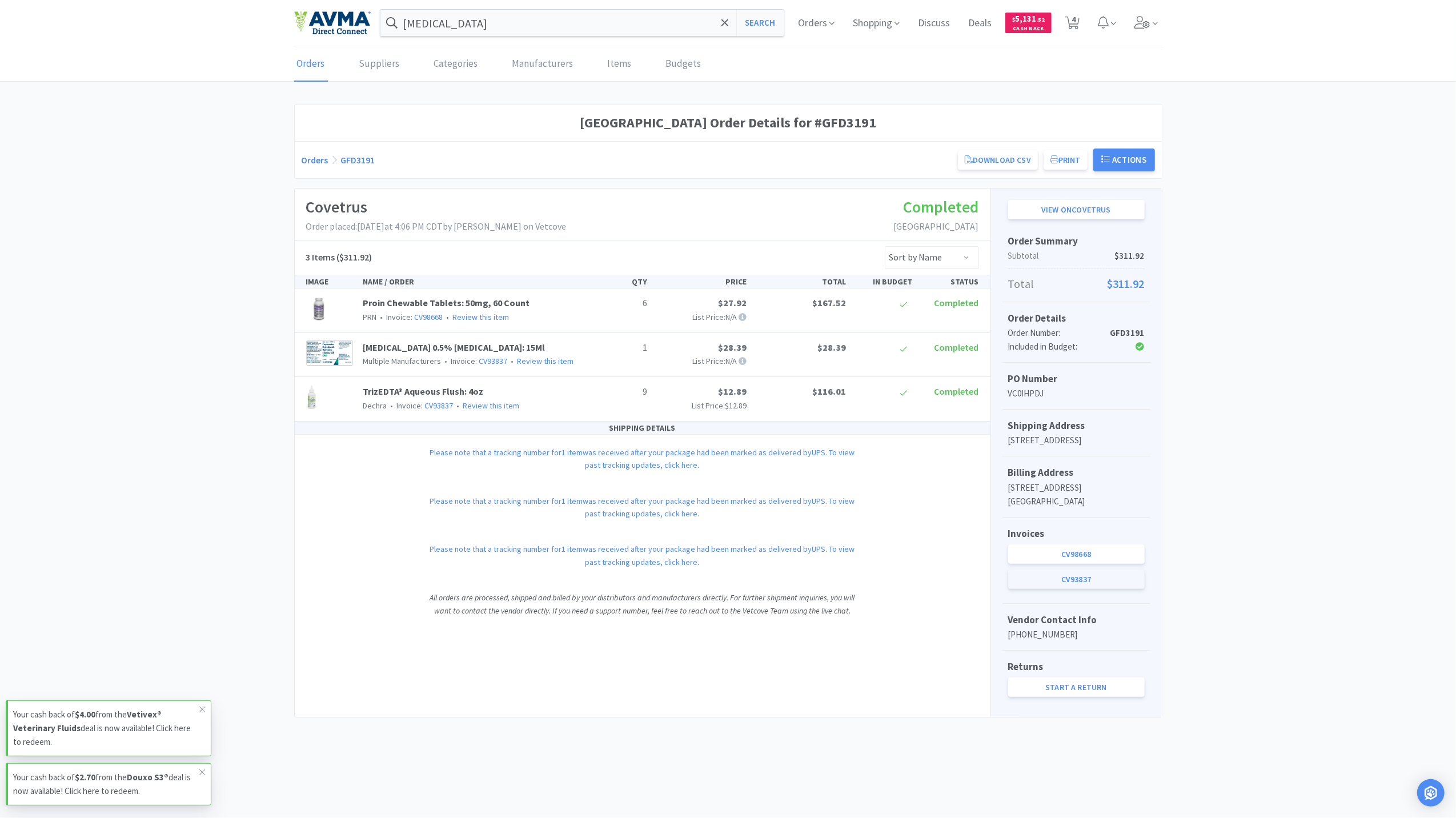
click at [1100, 589] on link "CV93837" at bounding box center [1076, 579] width 137 height 19
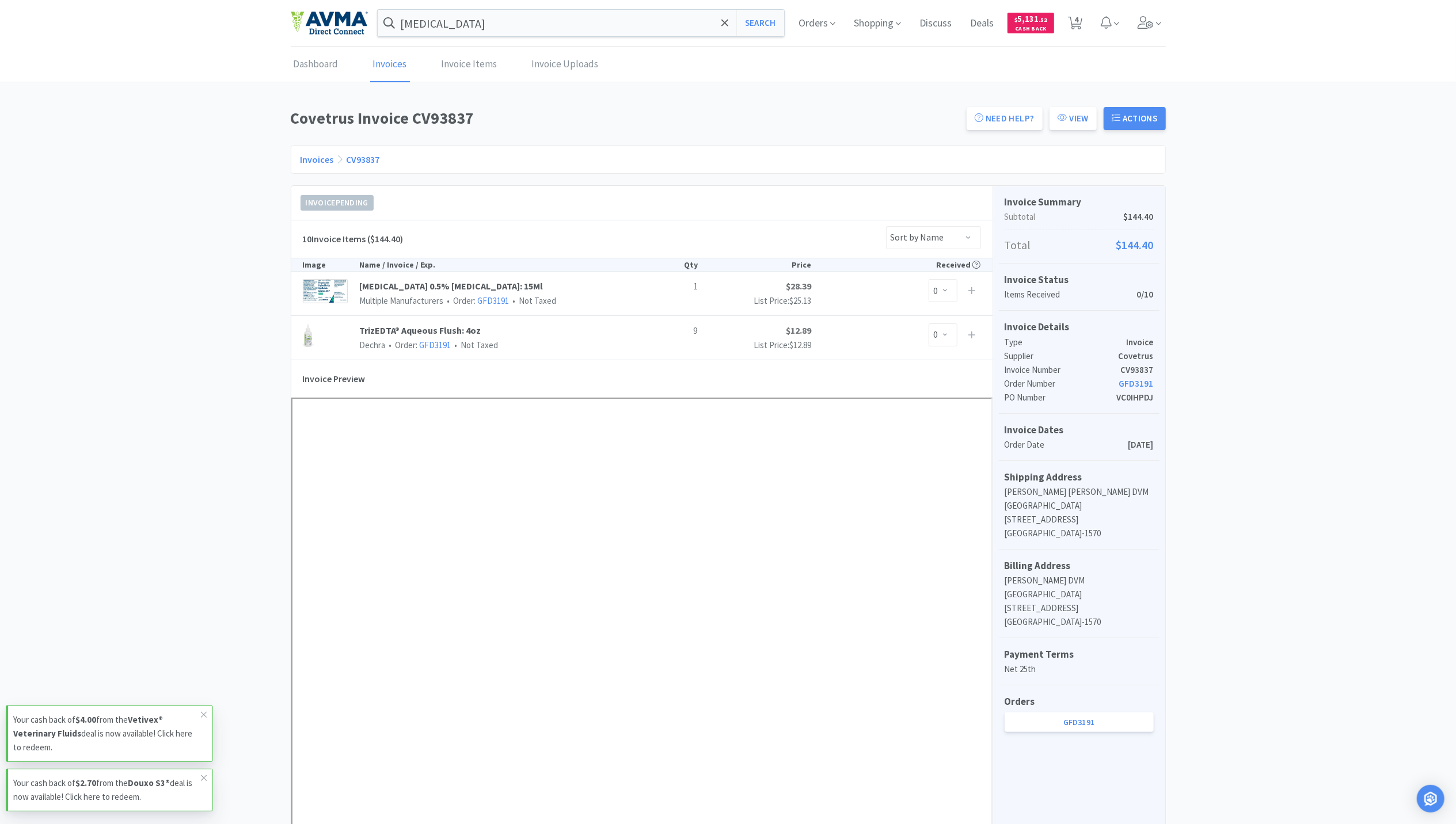
scroll to position [306, 0]
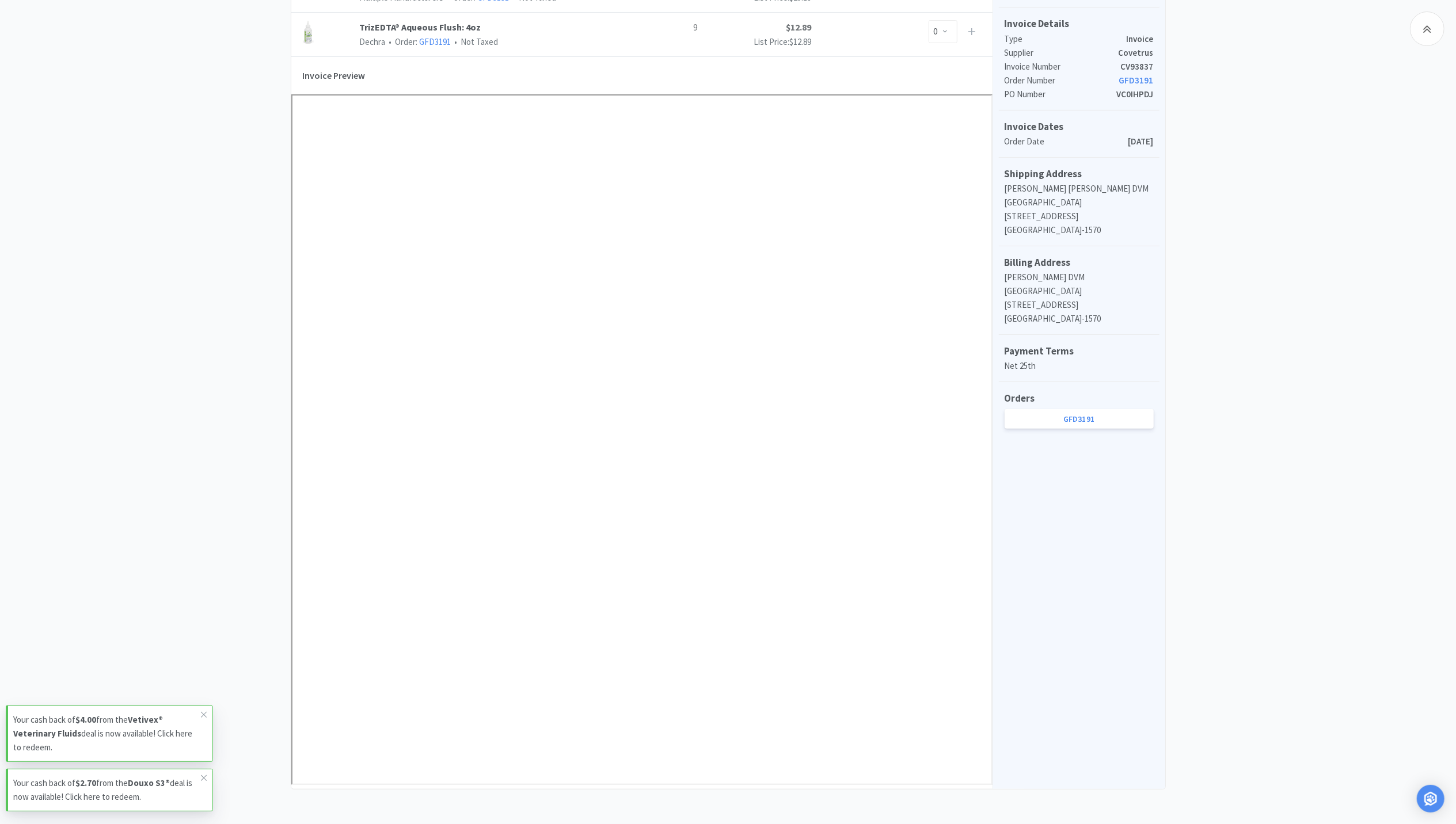
click at [1201, 594] on div "Dashboard Invoices Invoice Items Invoice Uploads Covetrus Invoice CV93837 Need …" at bounding box center [728, 266] width 1456 height 1045
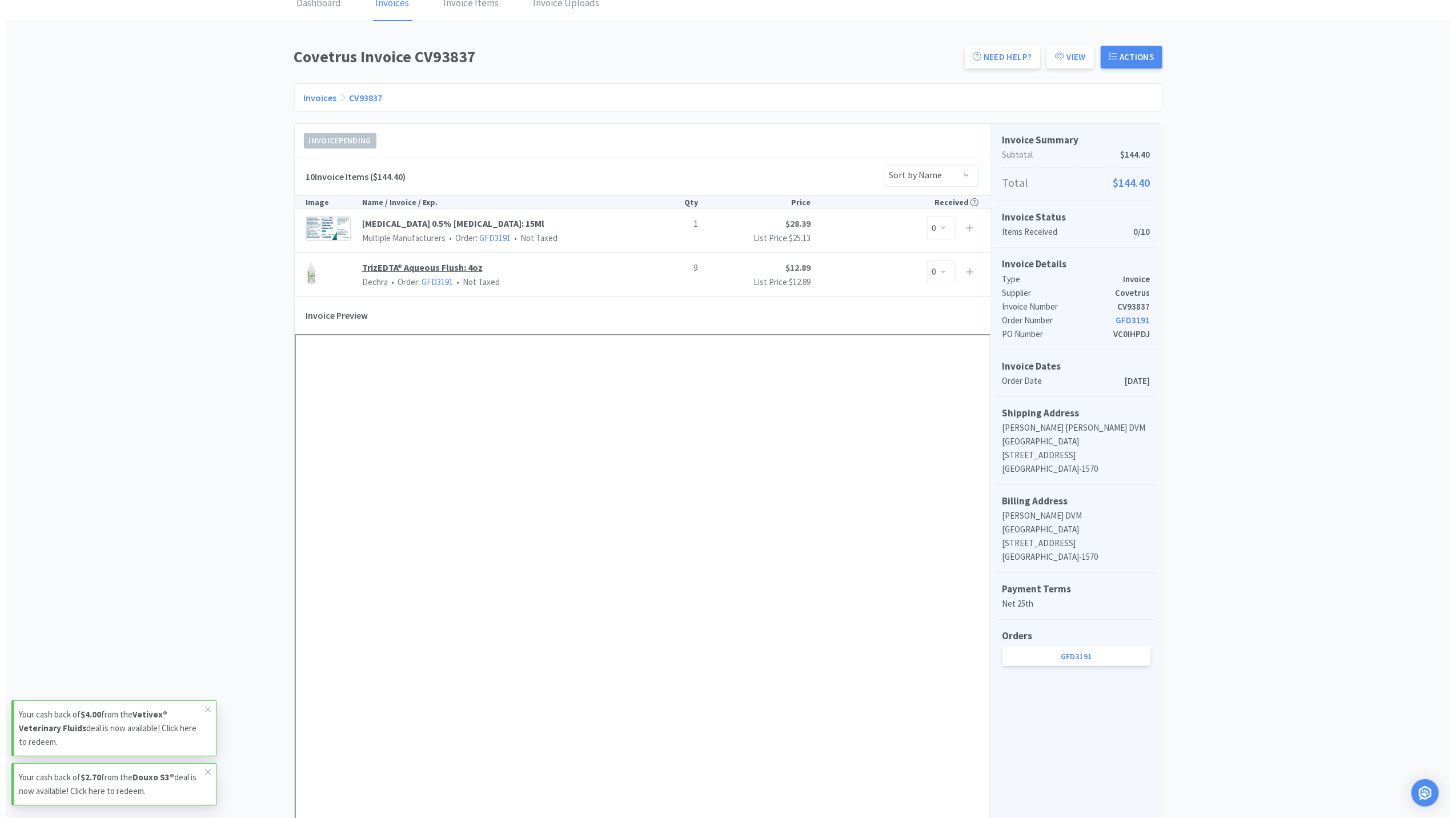
scroll to position [0, 0]
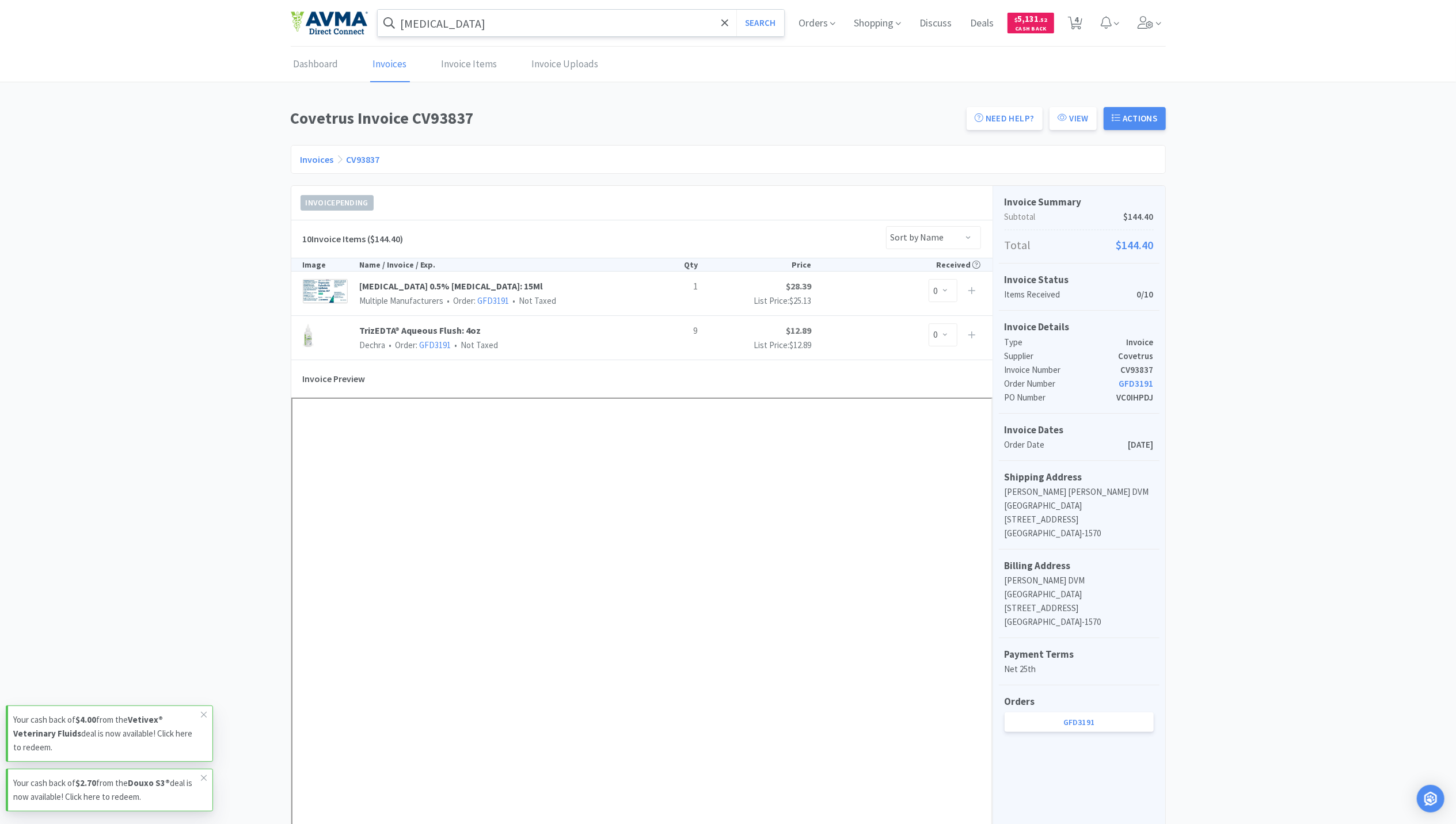
click at [491, 30] on input "proparacaine" at bounding box center [581, 23] width 407 height 26
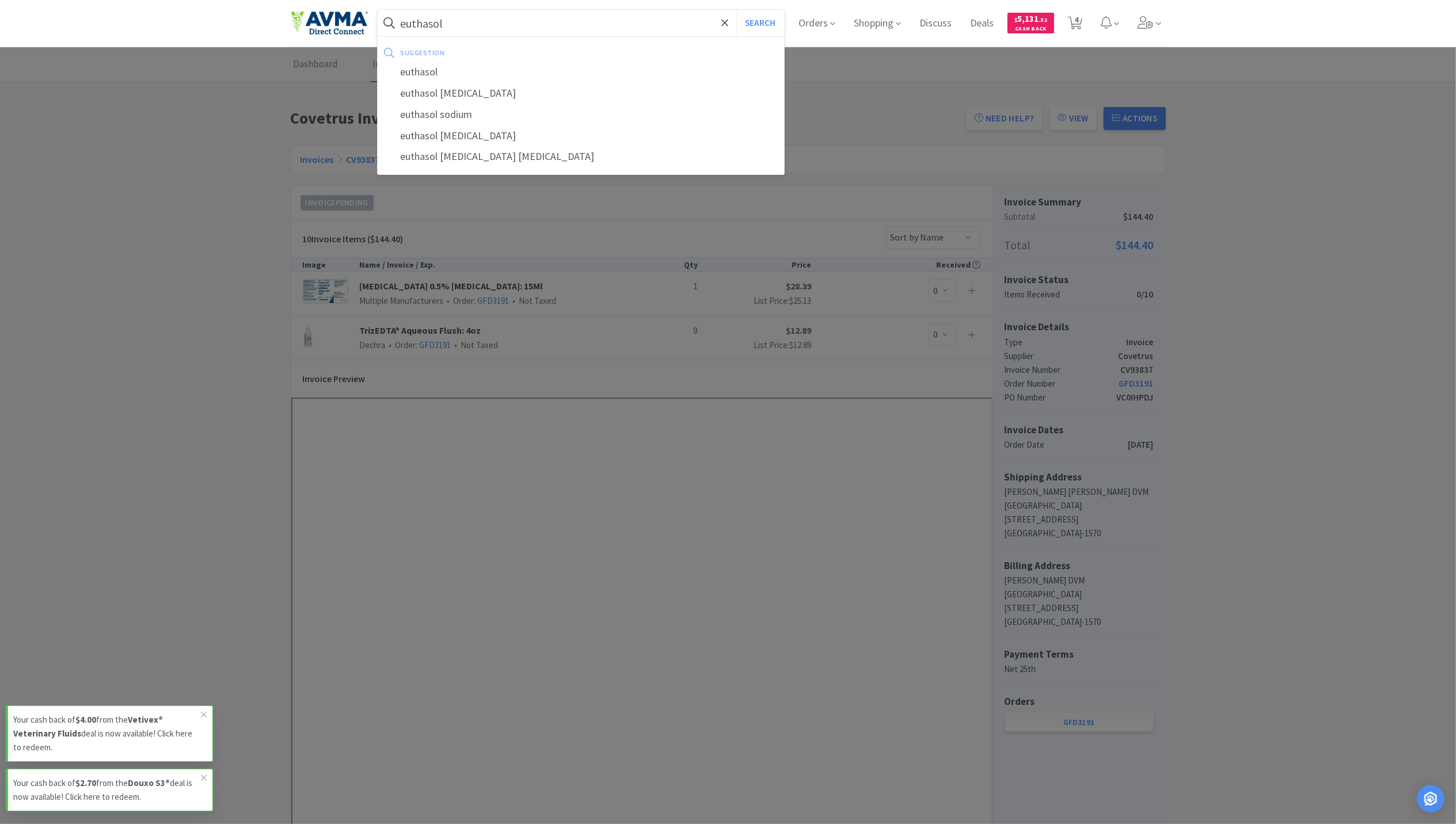
type input "euthasol"
click at [736, 10] on button "Search" at bounding box center [760, 23] width 48 height 26
select select "1"
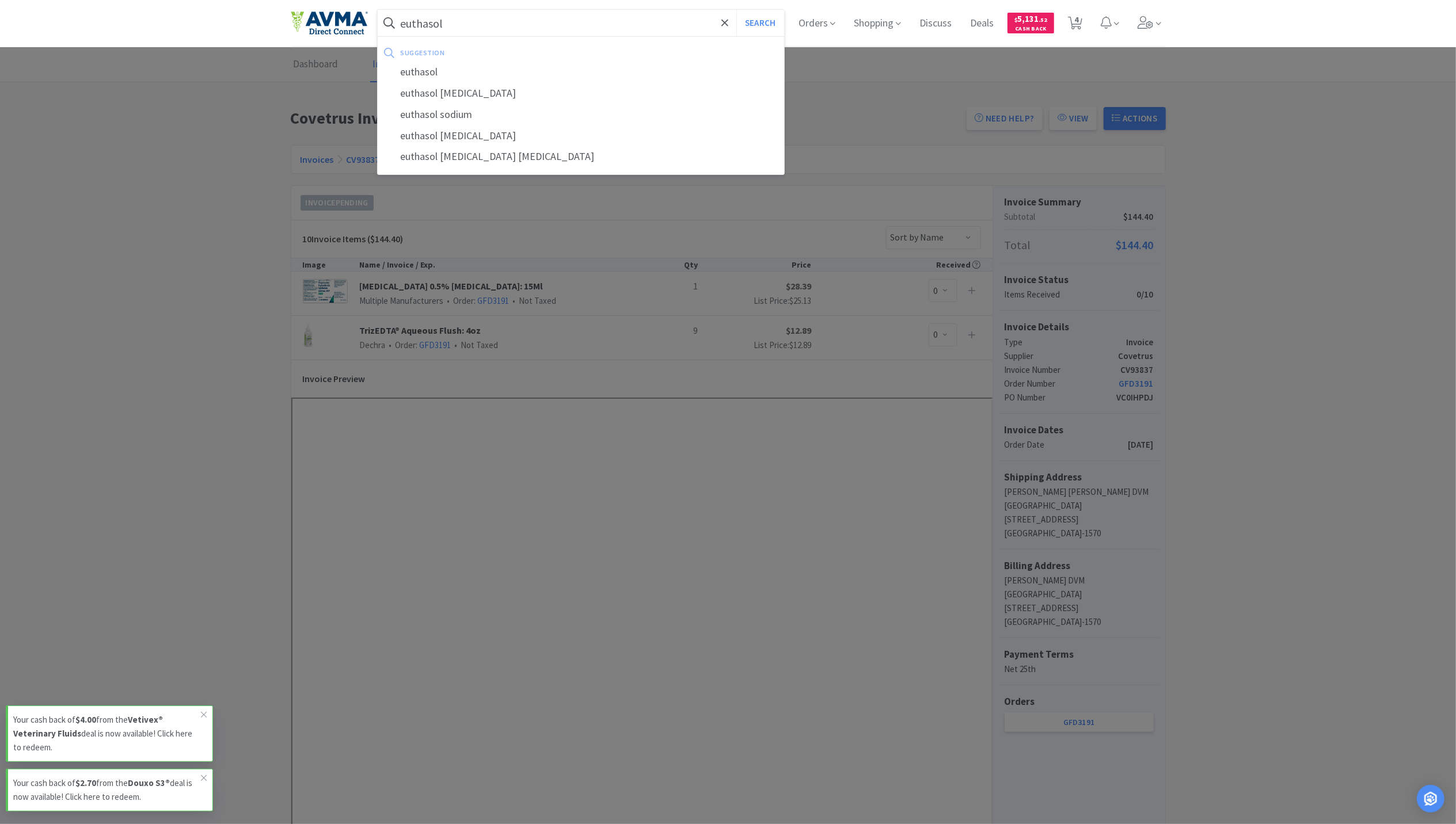
select select "1"
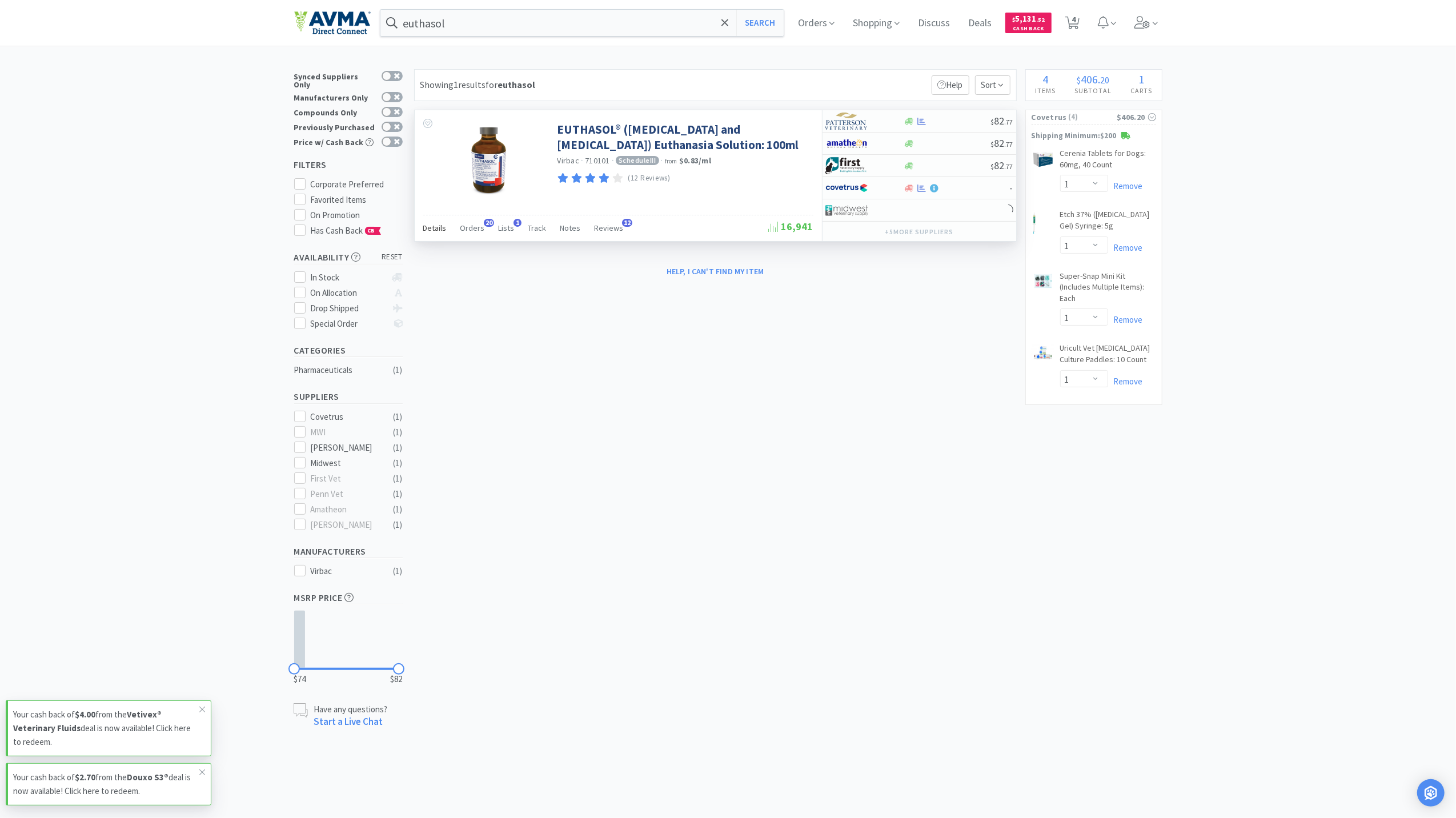
click at [437, 230] on span "Details" at bounding box center [435, 228] width 23 height 11
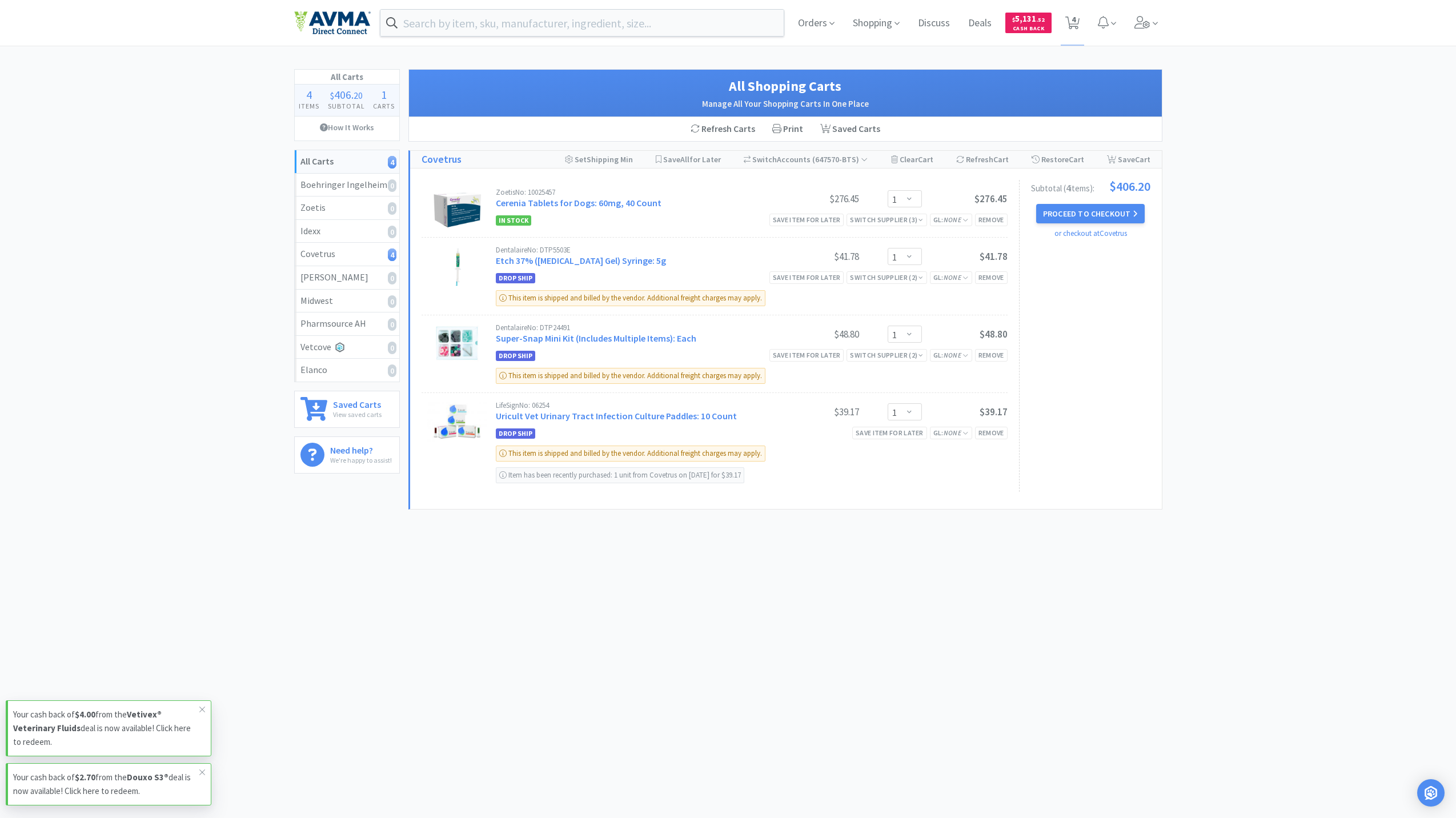
select select "1"
